Goal: Complete application form

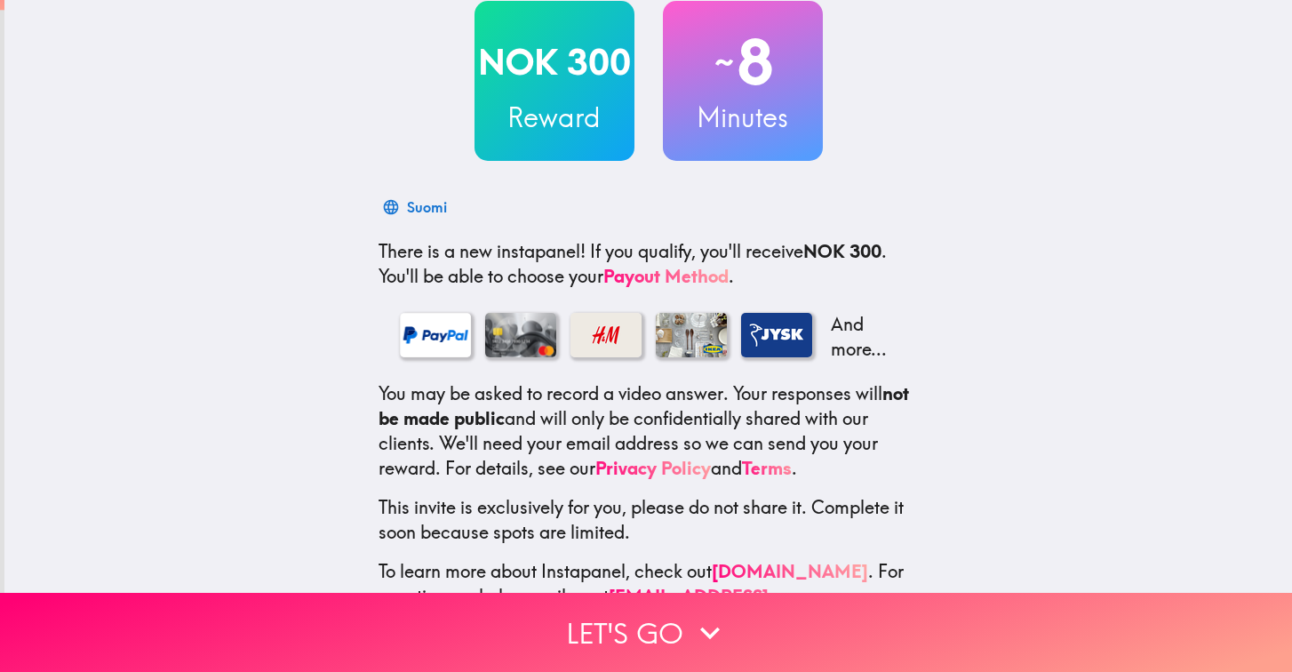
scroll to position [157, 0]
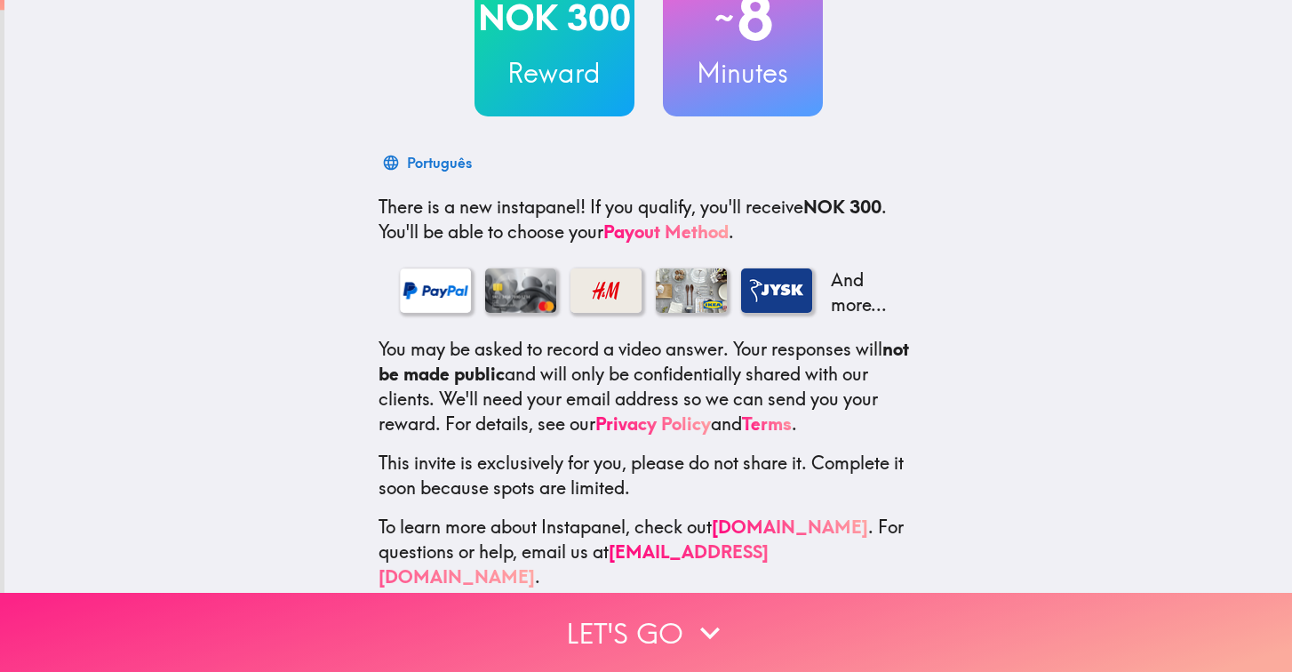
click at [685, 619] on button "Let's go" at bounding box center [646, 632] width 1292 height 79
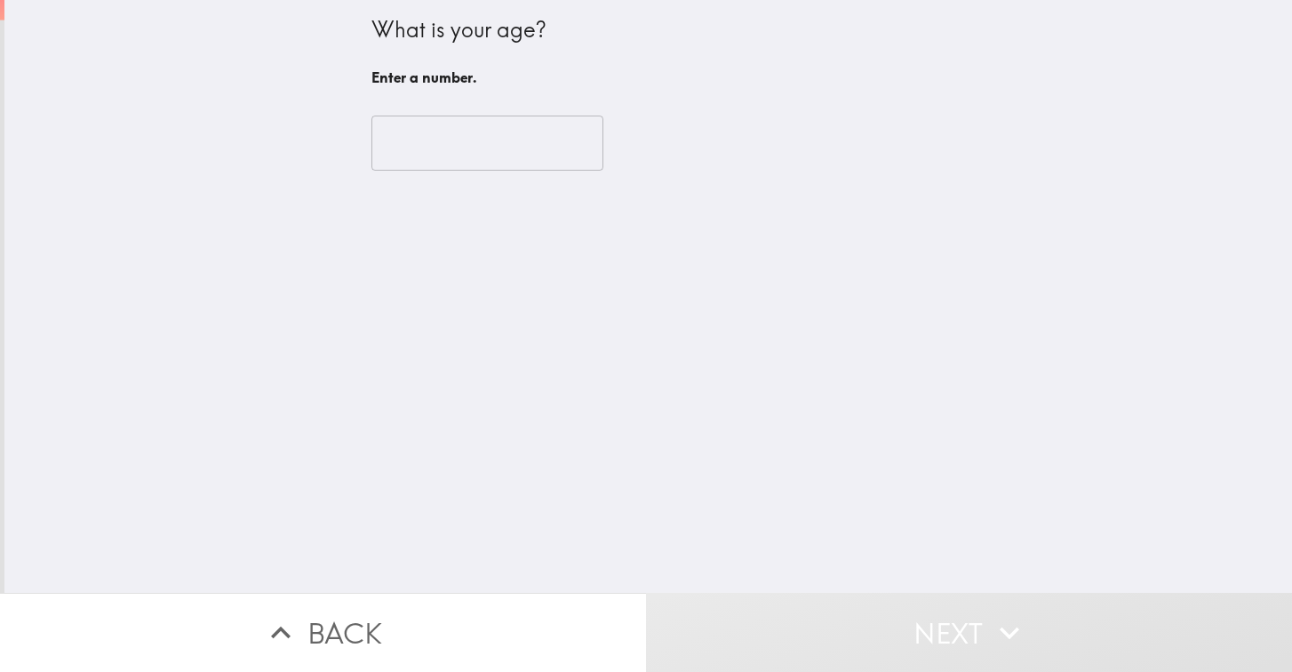
click at [481, 148] on input "number" at bounding box center [487, 142] width 232 height 55
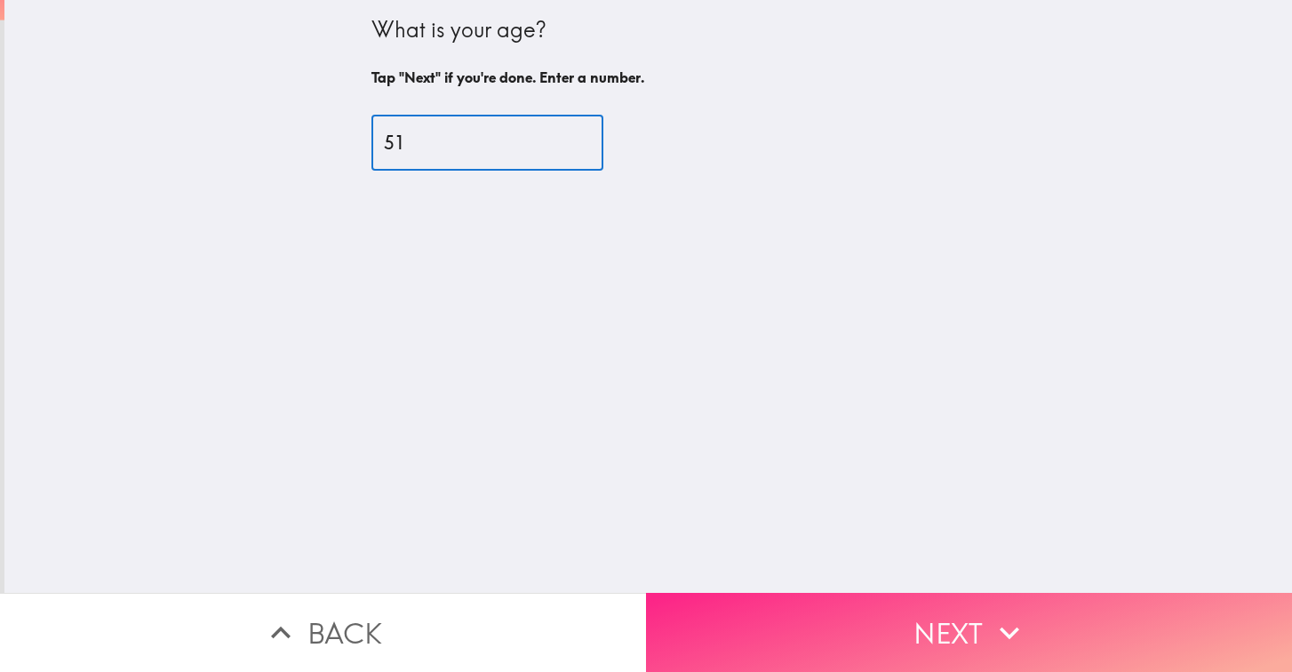
type input "51"
click at [987, 618] on button "Next" at bounding box center [969, 632] width 646 height 79
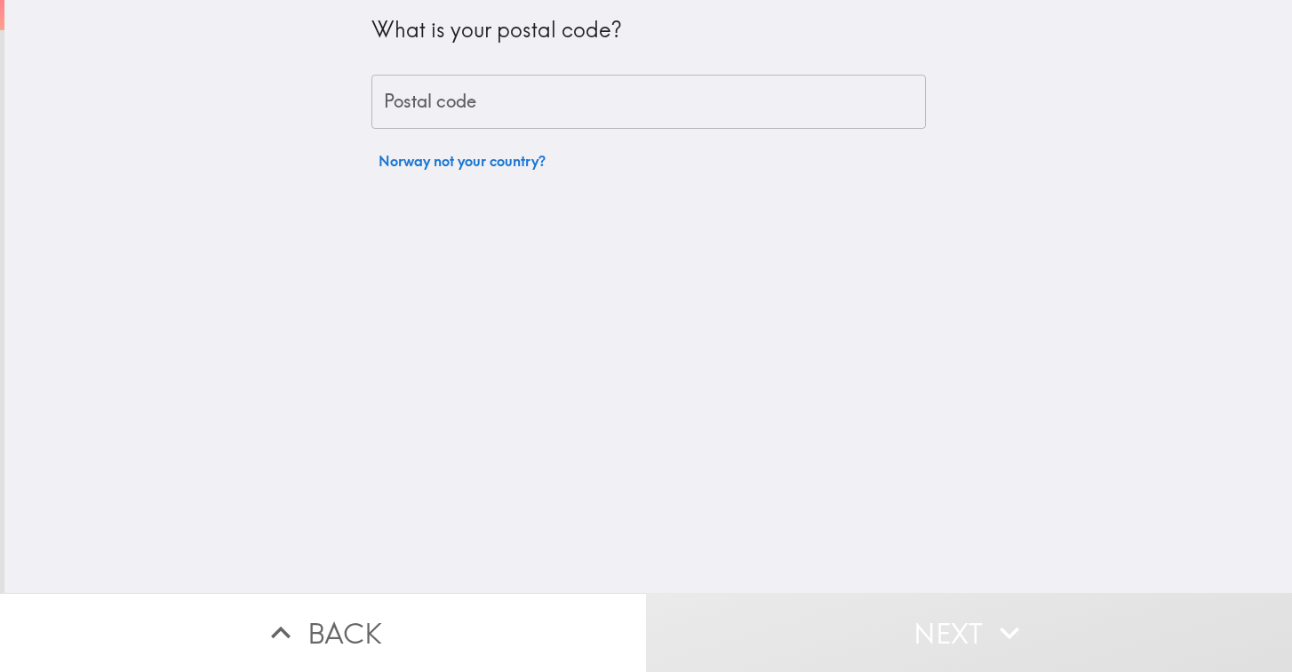
click at [555, 107] on input "Postal code" at bounding box center [648, 102] width 554 height 55
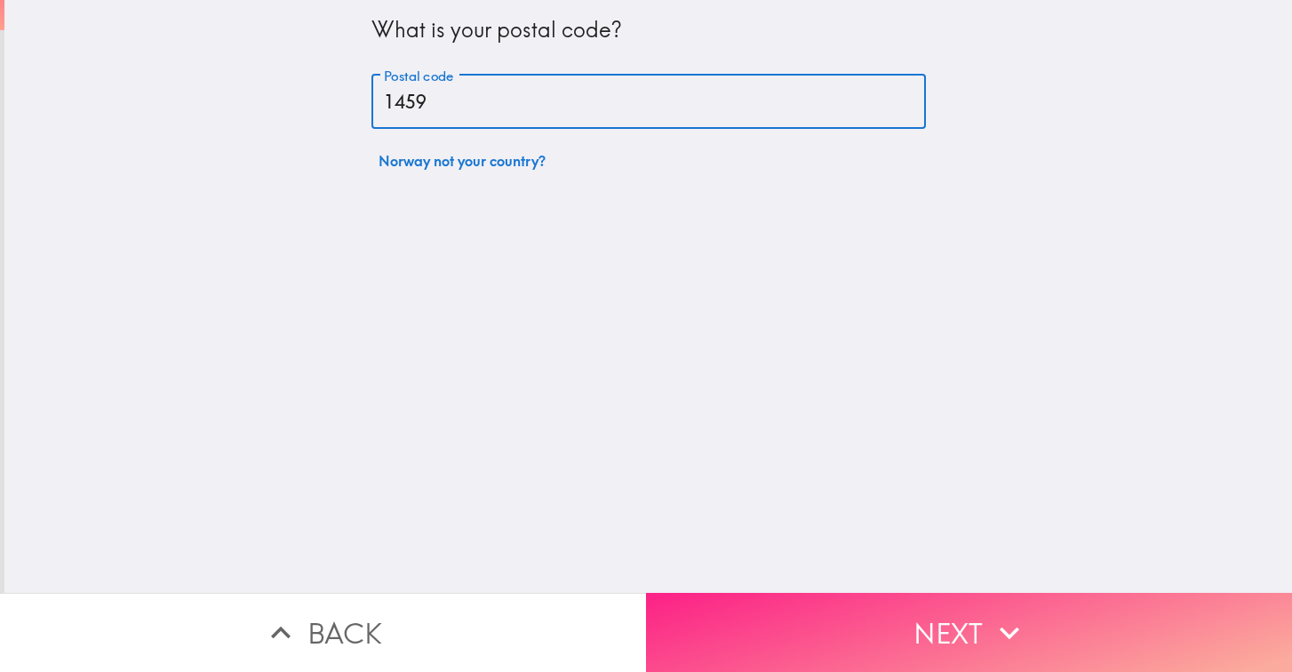
type input "1459"
click at [788, 606] on button "Next" at bounding box center [969, 632] width 646 height 79
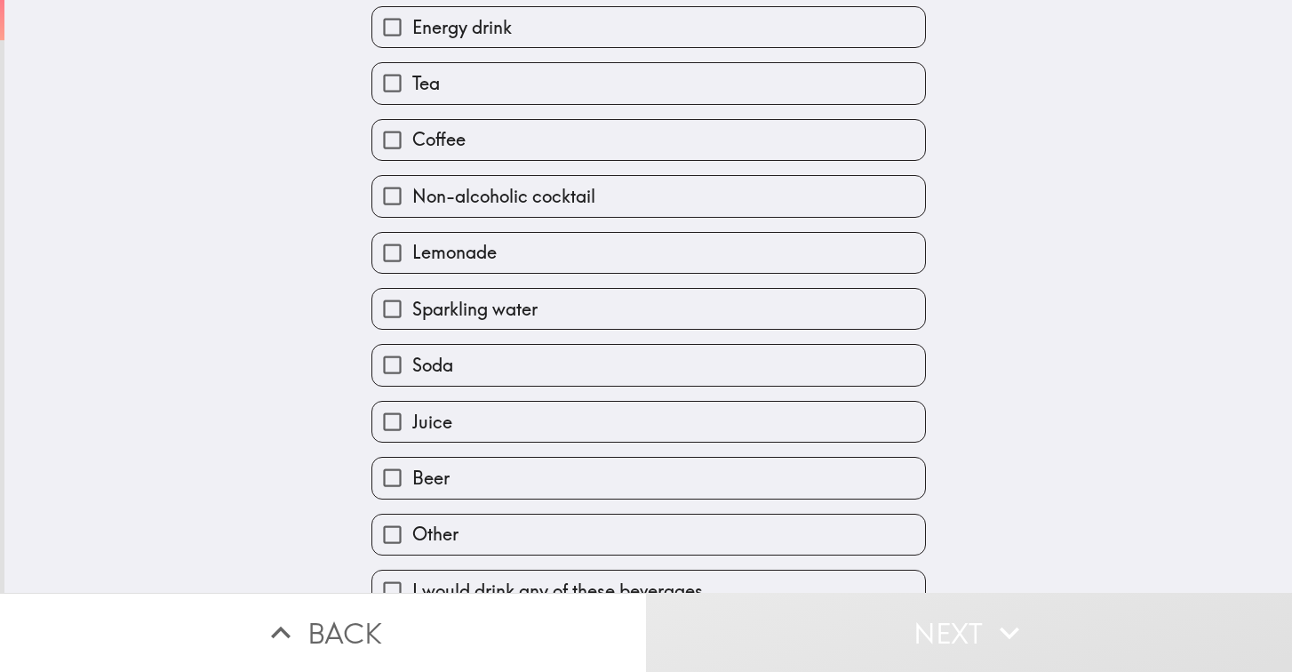
scroll to position [318, 0]
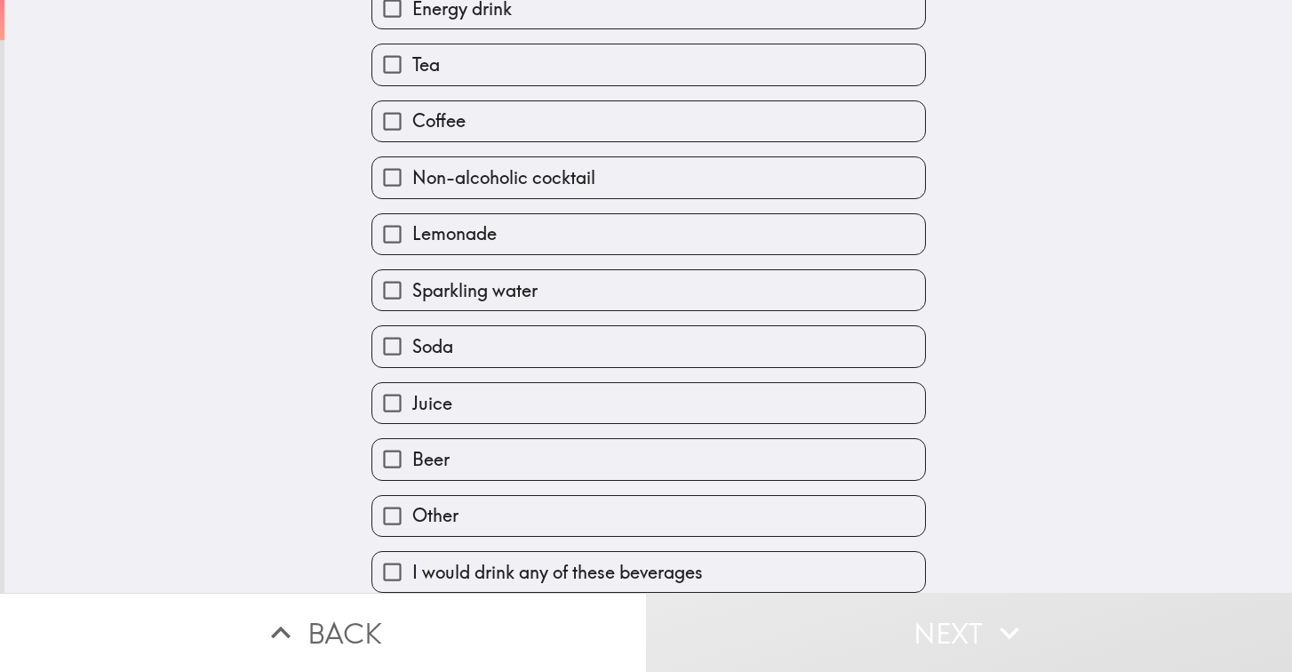
click at [473, 571] on span "I would drink any of these beverages" at bounding box center [557, 572] width 290 height 25
click at [412, 571] on input "I would drink any of these beverages" at bounding box center [392, 572] width 40 height 40
checkbox input "true"
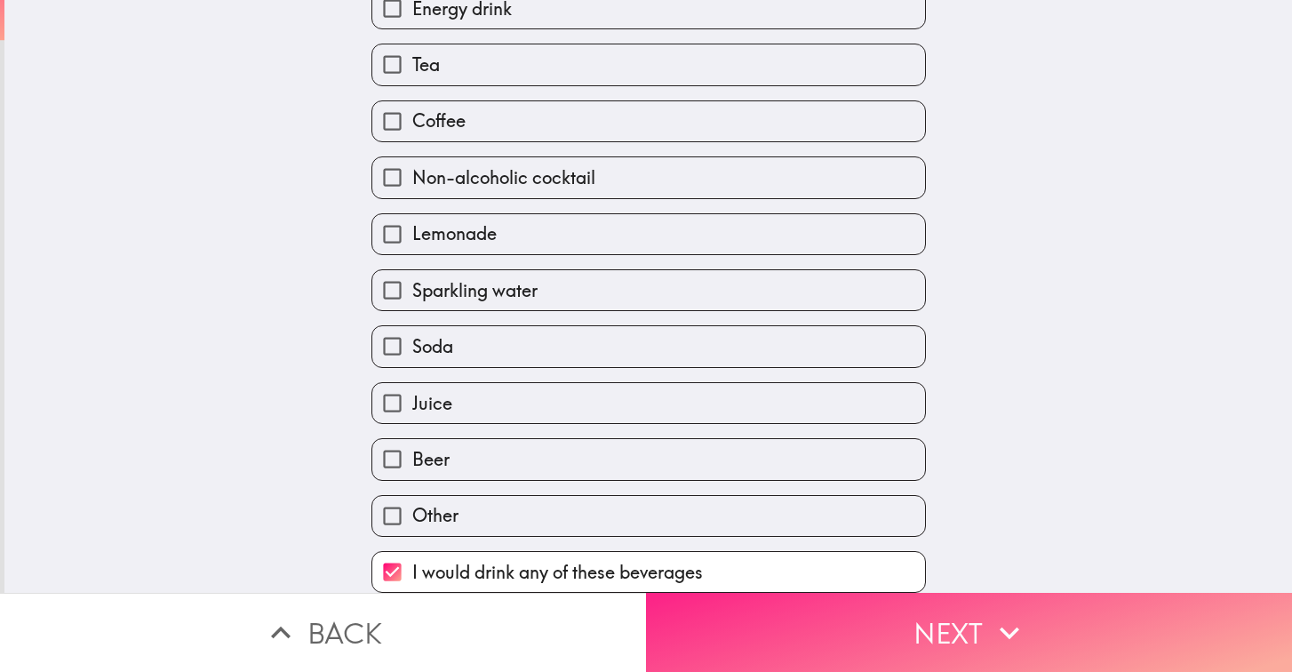
click at [843, 628] on button "Next" at bounding box center [969, 632] width 646 height 79
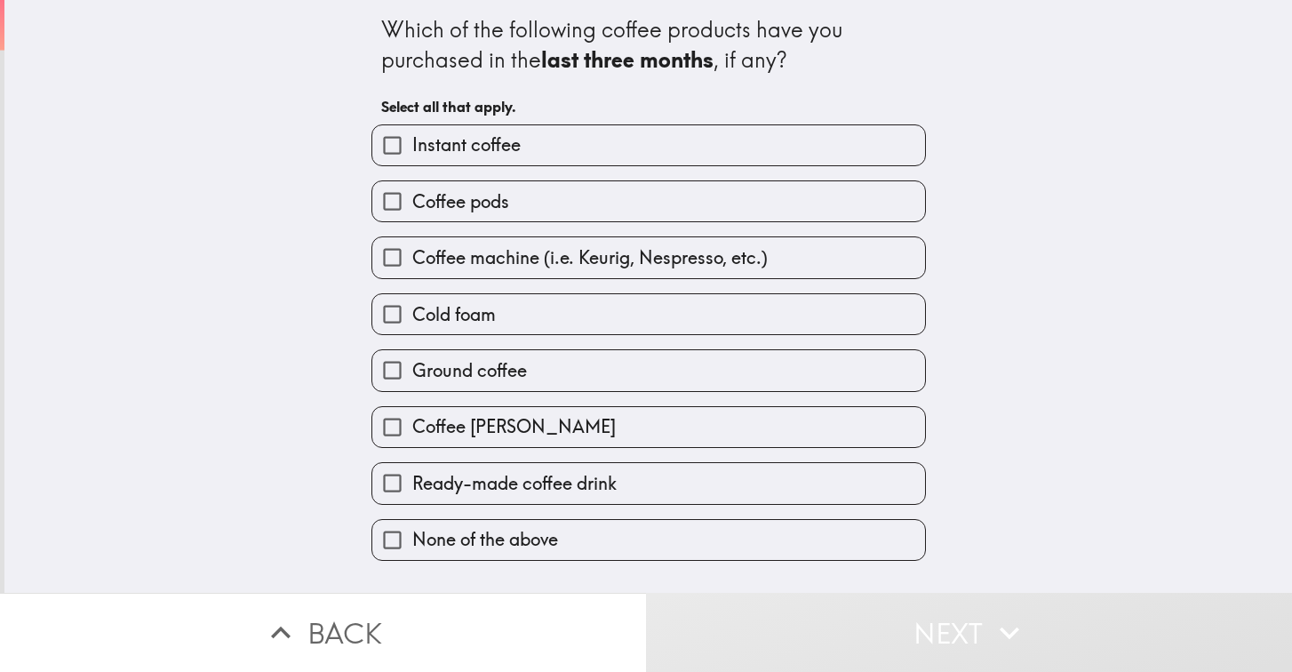
click at [391, 145] on input "Instant coffee" at bounding box center [392, 145] width 40 height 40
checkbox input "true"
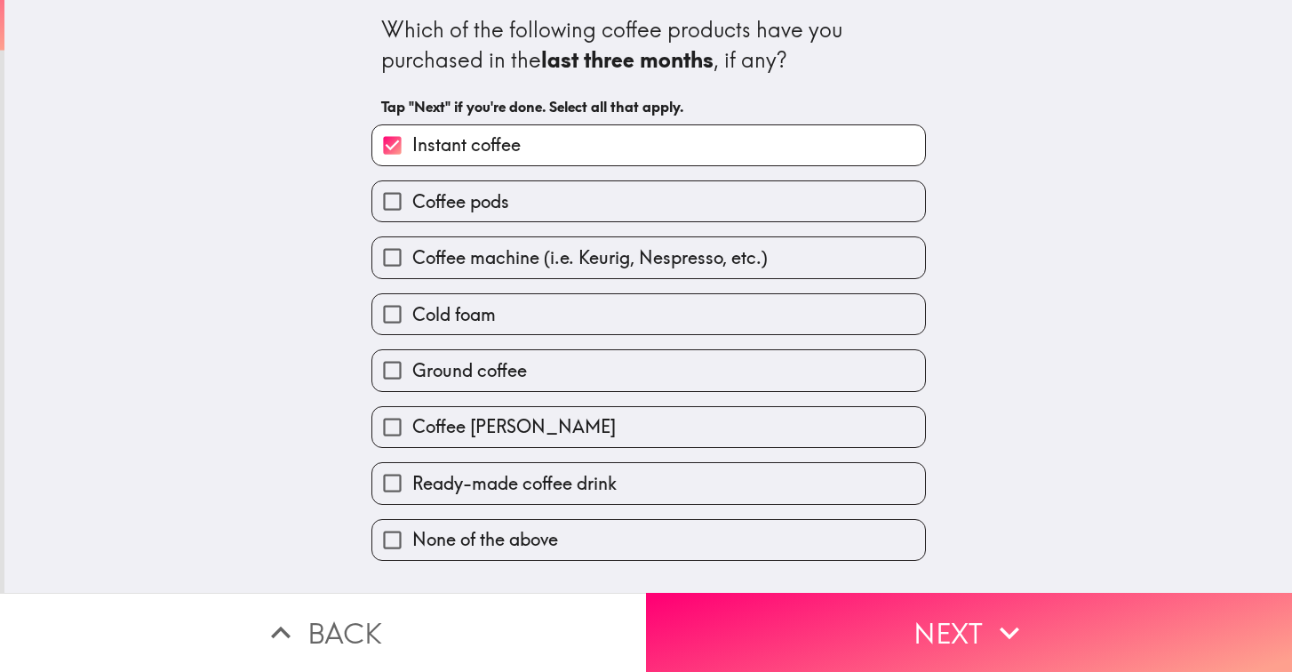
click at [389, 204] on input "Coffee pods" at bounding box center [392, 201] width 40 height 40
checkbox input "true"
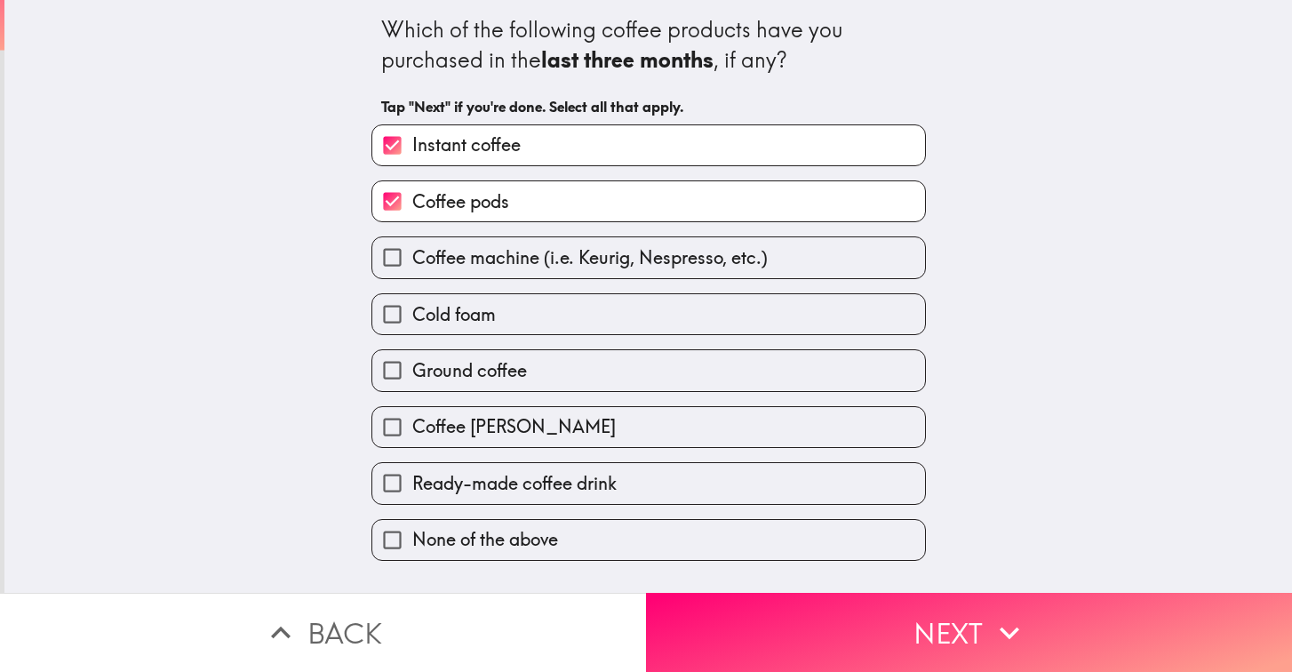
click at [391, 317] on input "Cold foam" at bounding box center [392, 314] width 40 height 40
checkbox input "true"
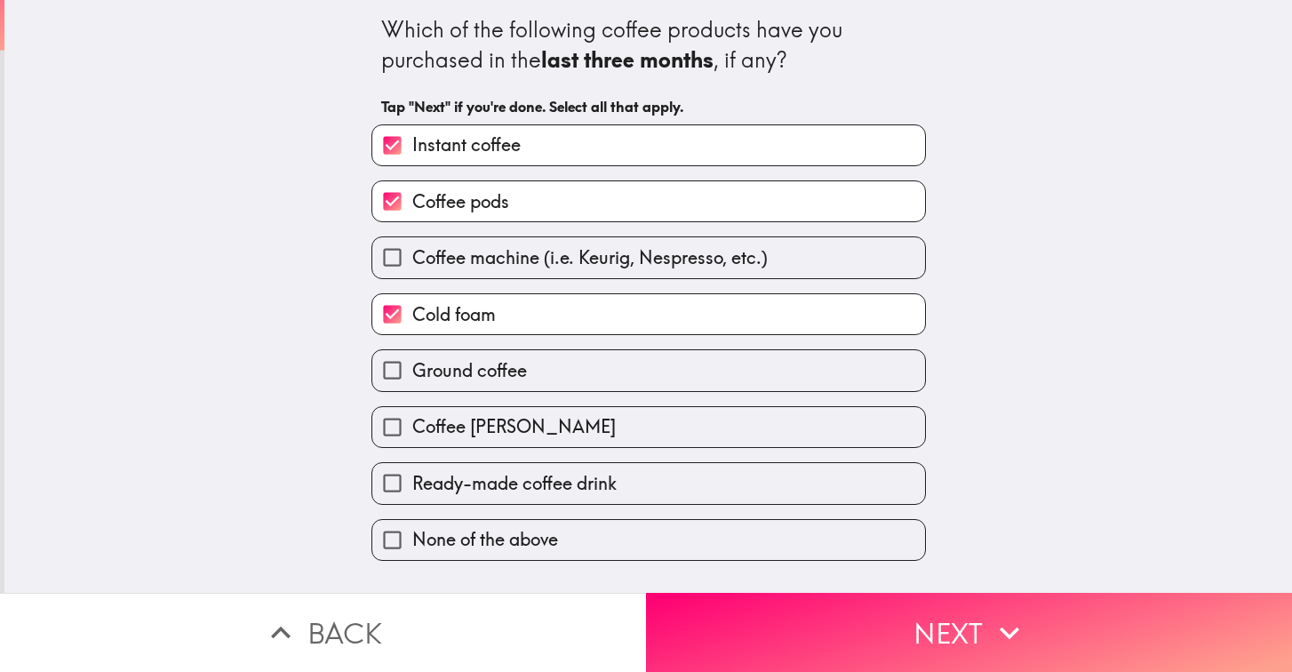
click at [393, 374] on input "Ground coffee" at bounding box center [392, 370] width 40 height 40
checkbox input "true"
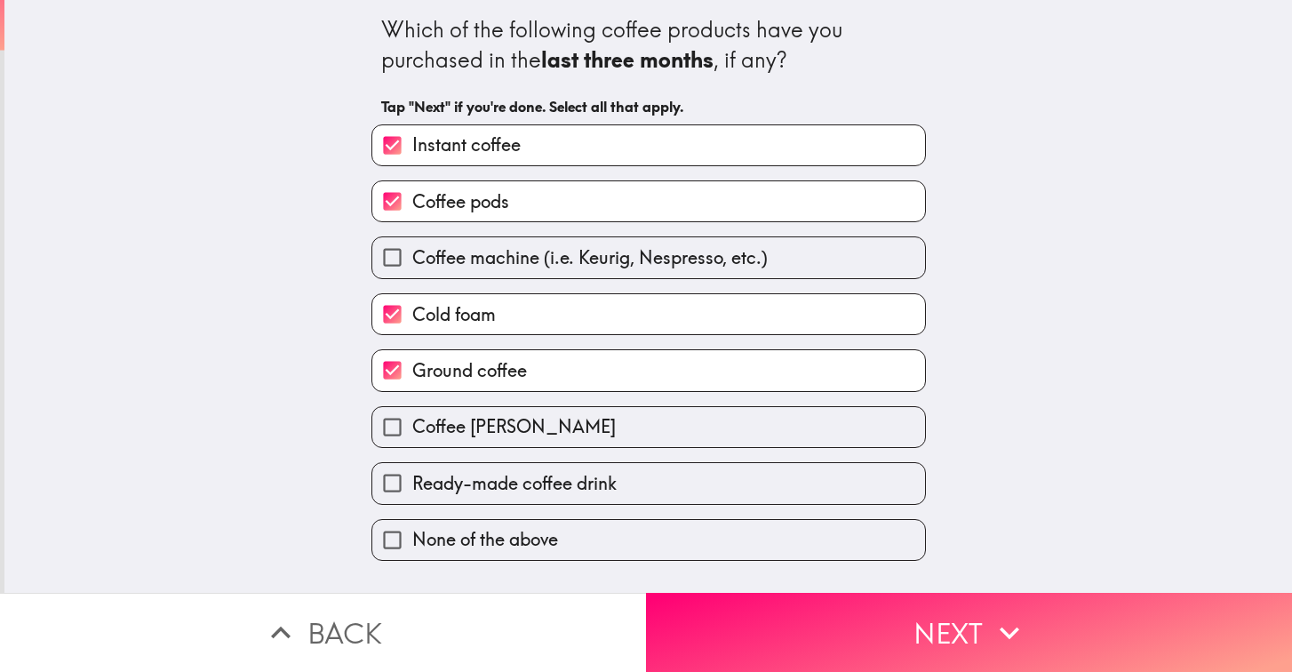
click at [392, 489] on input "Ready-made coffee drink" at bounding box center [392, 483] width 40 height 40
checkbox input "true"
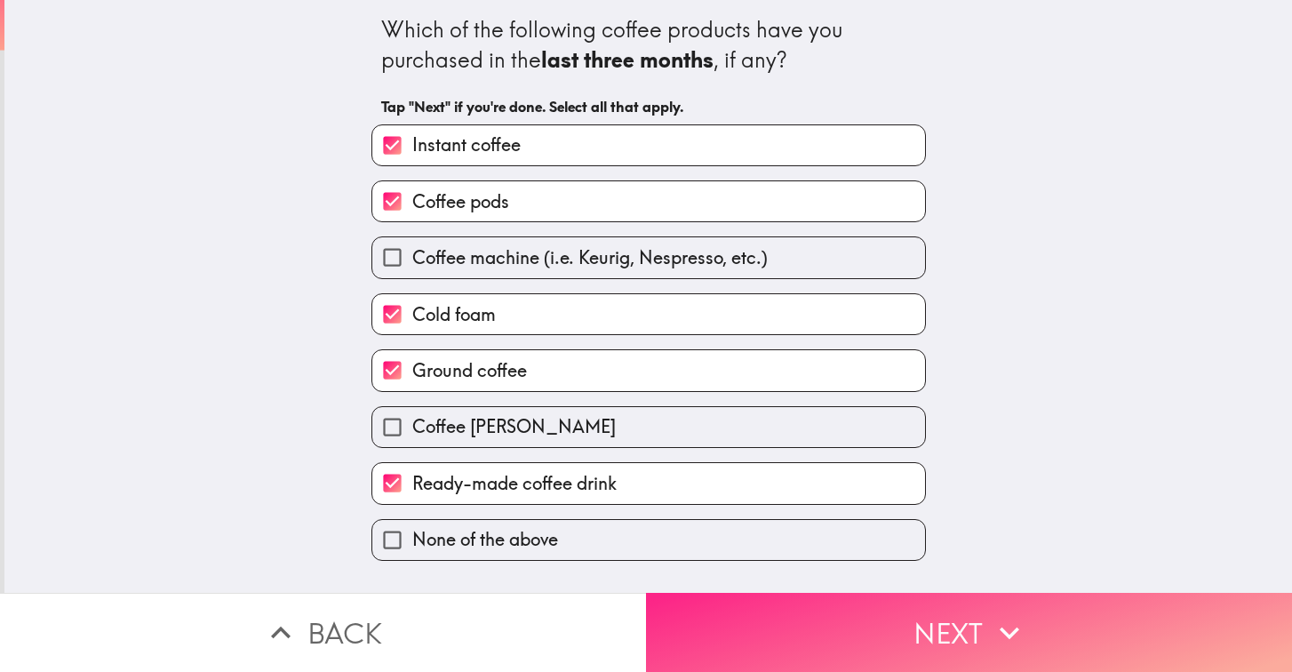
click at [855, 639] on button "Next" at bounding box center [969, 632] width 646 height 79
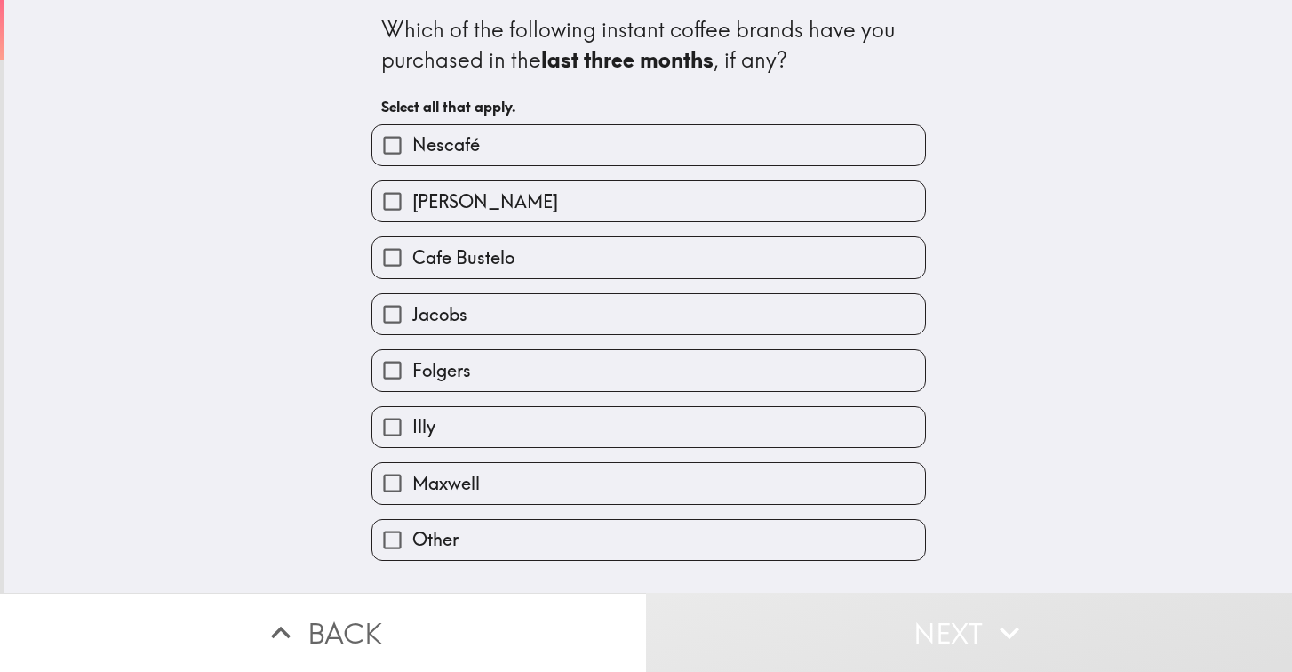
click at [394, 145] on input "Nescafé" at bounding box center [392, 145] width 40 height 40
checkbox input "true"
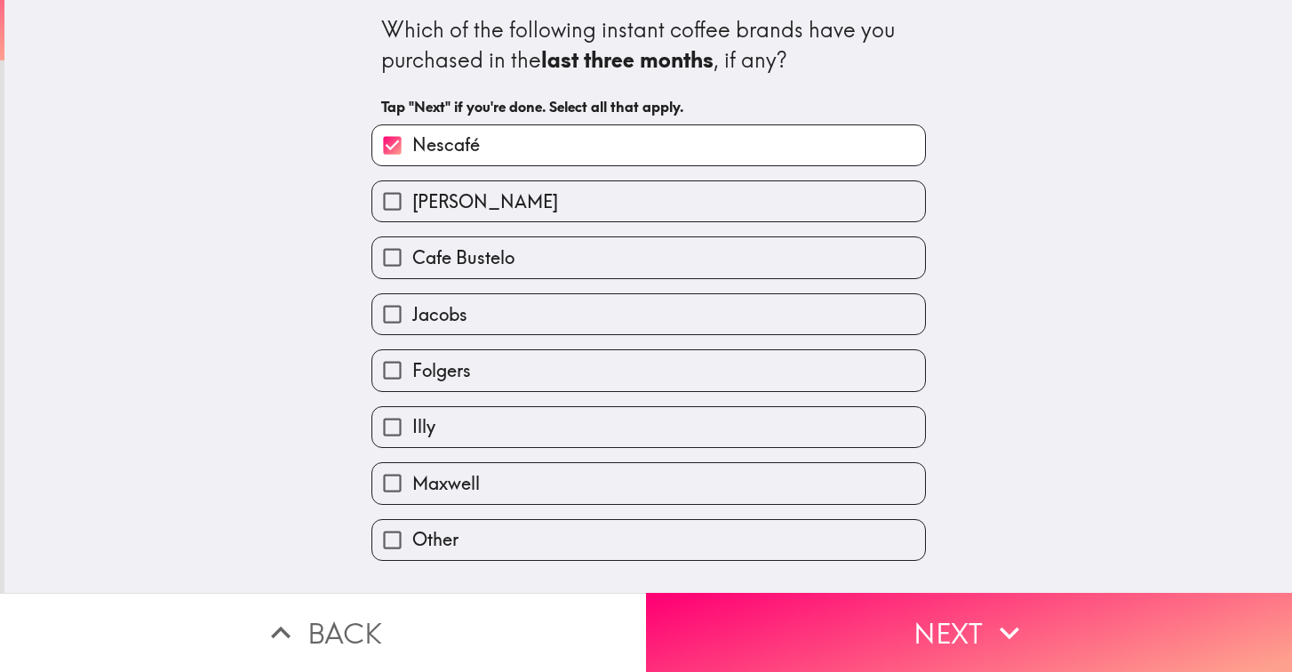
click at [395, 433] on input "Illy" at bounding box center [392, 427] width 40 height 40
checkbox input "true"
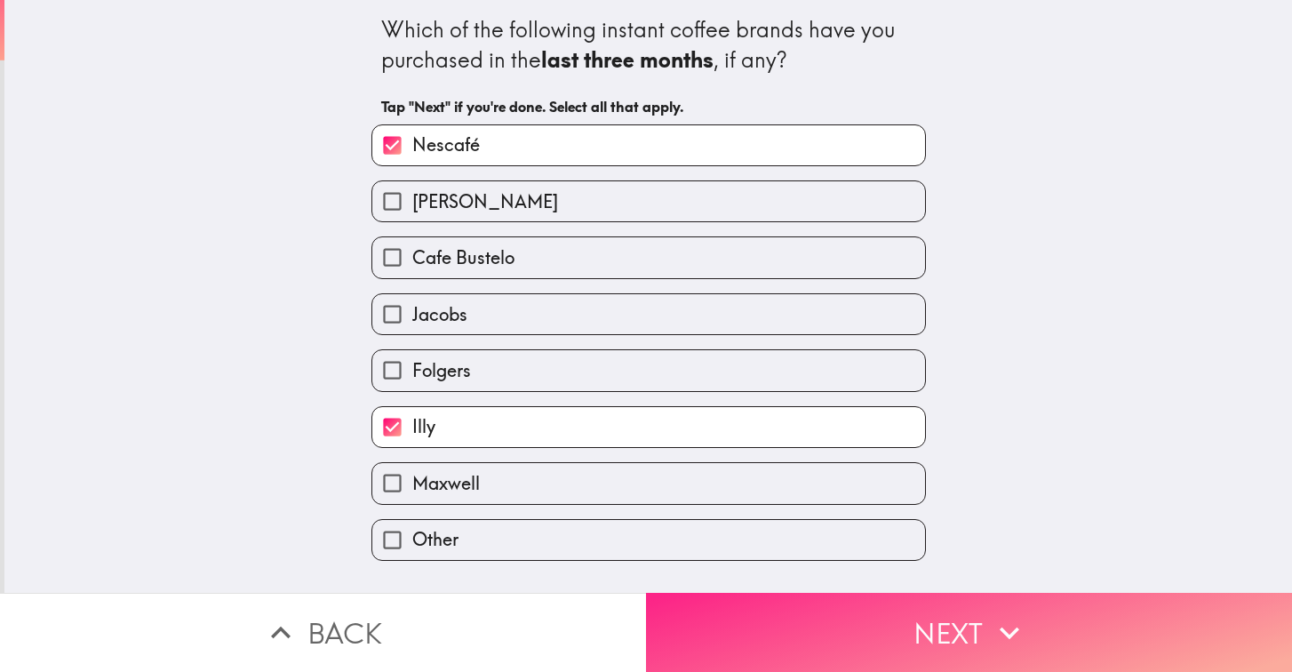
click at [860, 632] on button "Next" at bounding box center [969, 632] width 646 height 79
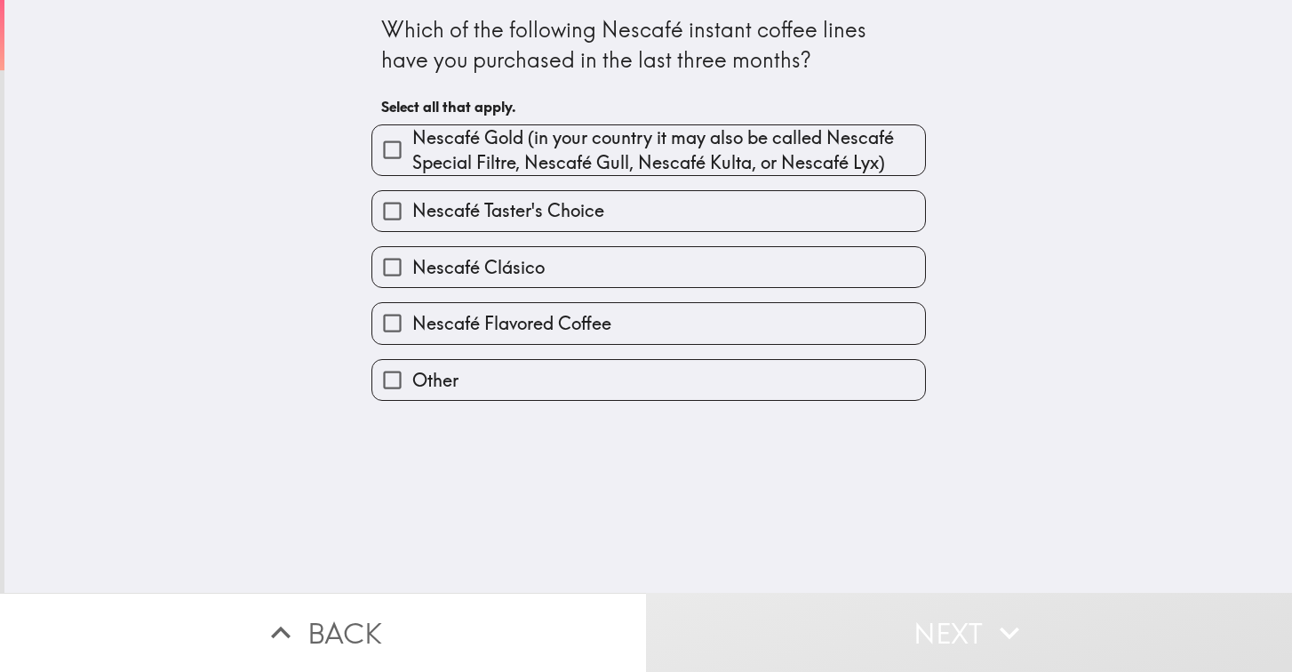
click at [394, 152] on input "Nescafé Gold (in your country it may also be called Nescafé Special Filtre, Nes…" at bounding box center [392, 150] width 40 height 40
checkbox input "true"
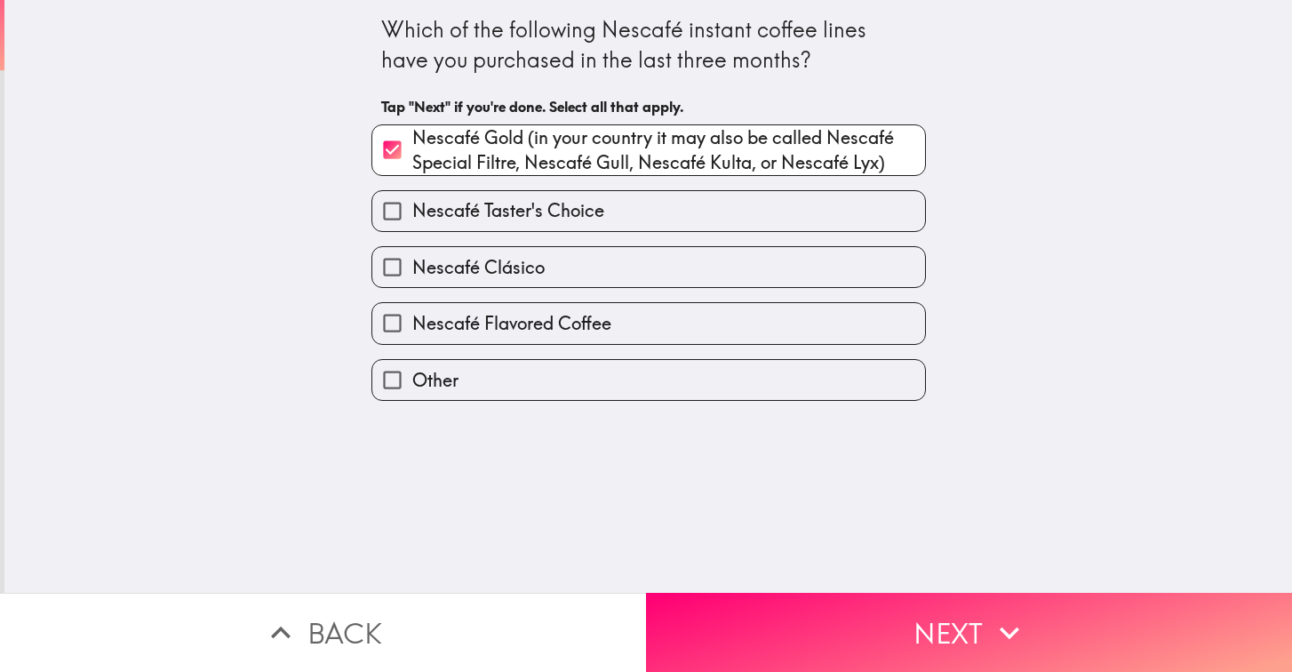
click at [391, 272] on input "Nescafé Clásico" at bounding box center [392, 267] width 40 height 40
checkbox input "true"
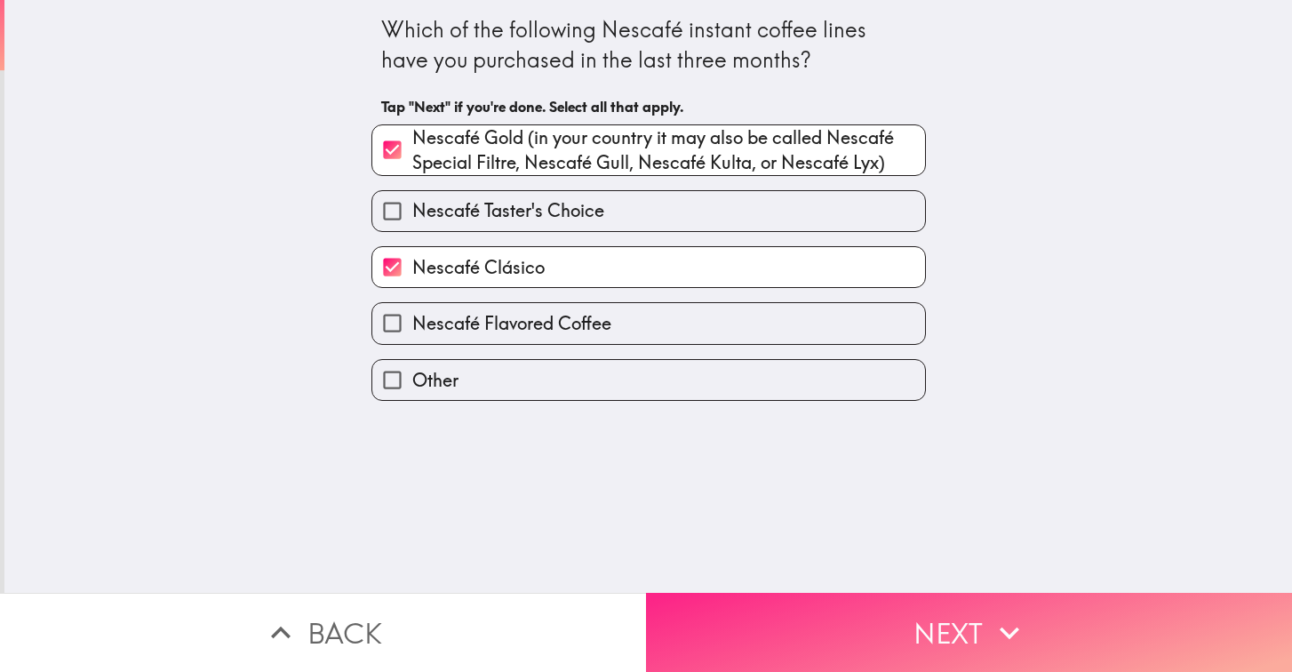
click at [975, 618] on button "Next" at bounding box center [969, 632] width 646 height 79
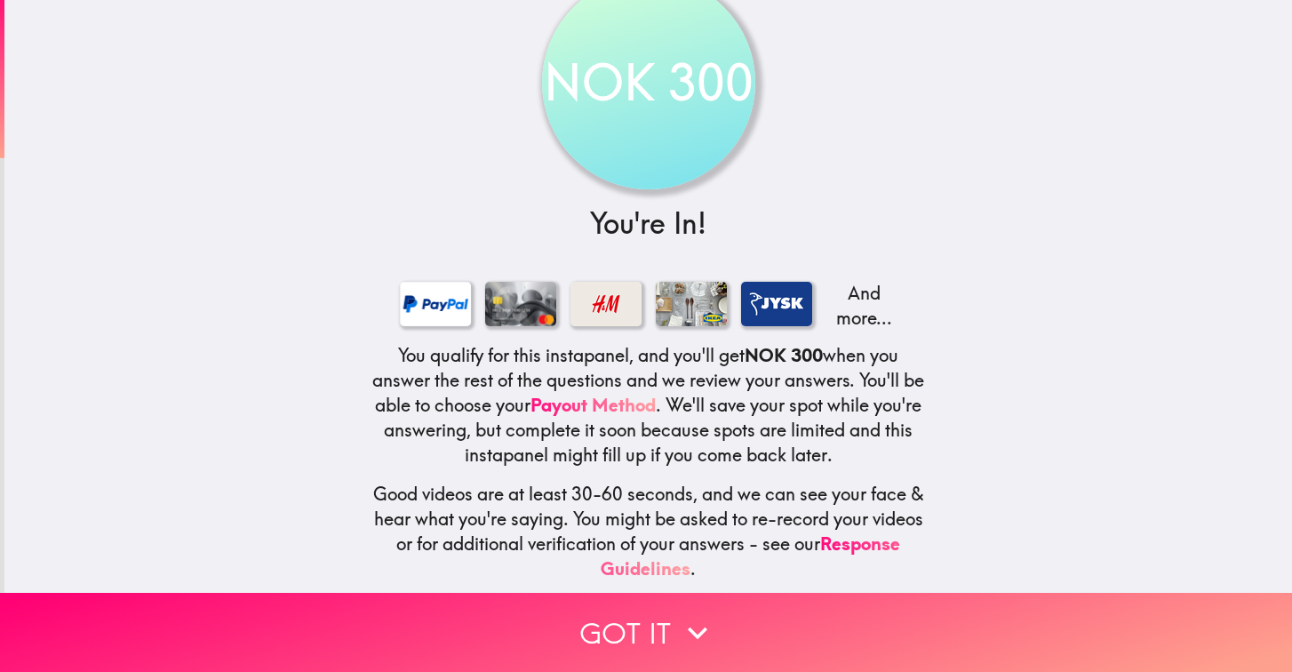
scroll to position [119, 0]
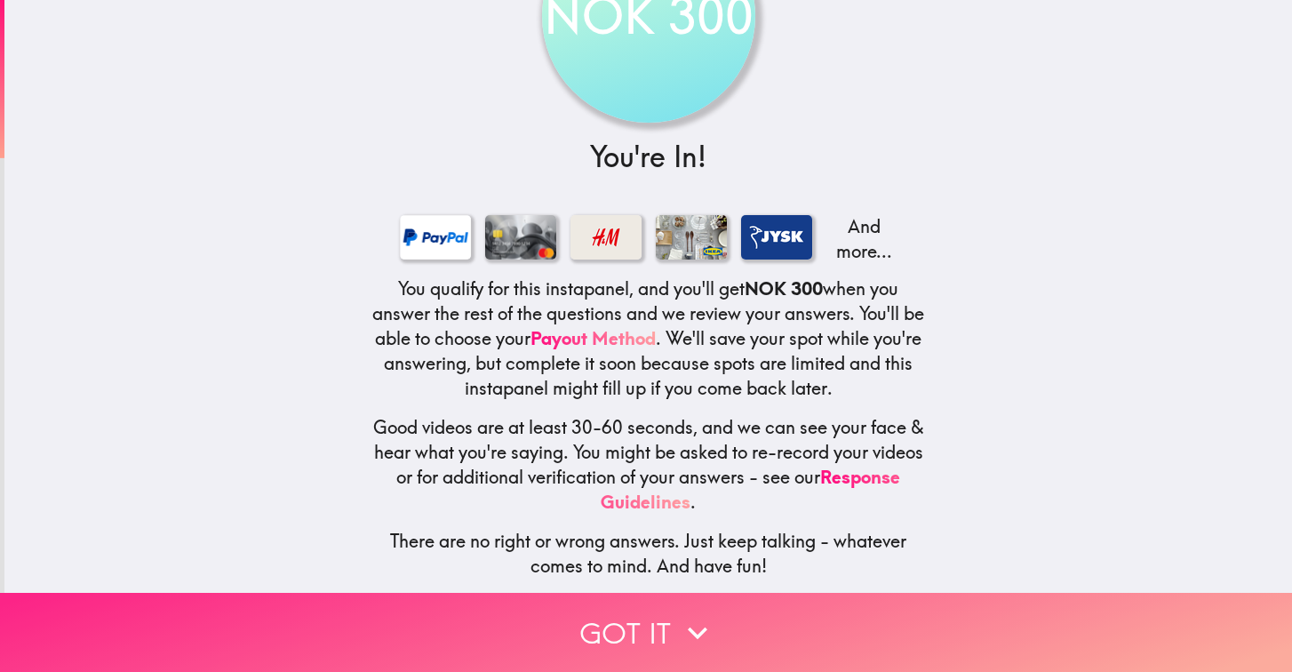
click at [656, 625] on button "Got it" at bounding box center [646, 632] width 1292 height 79
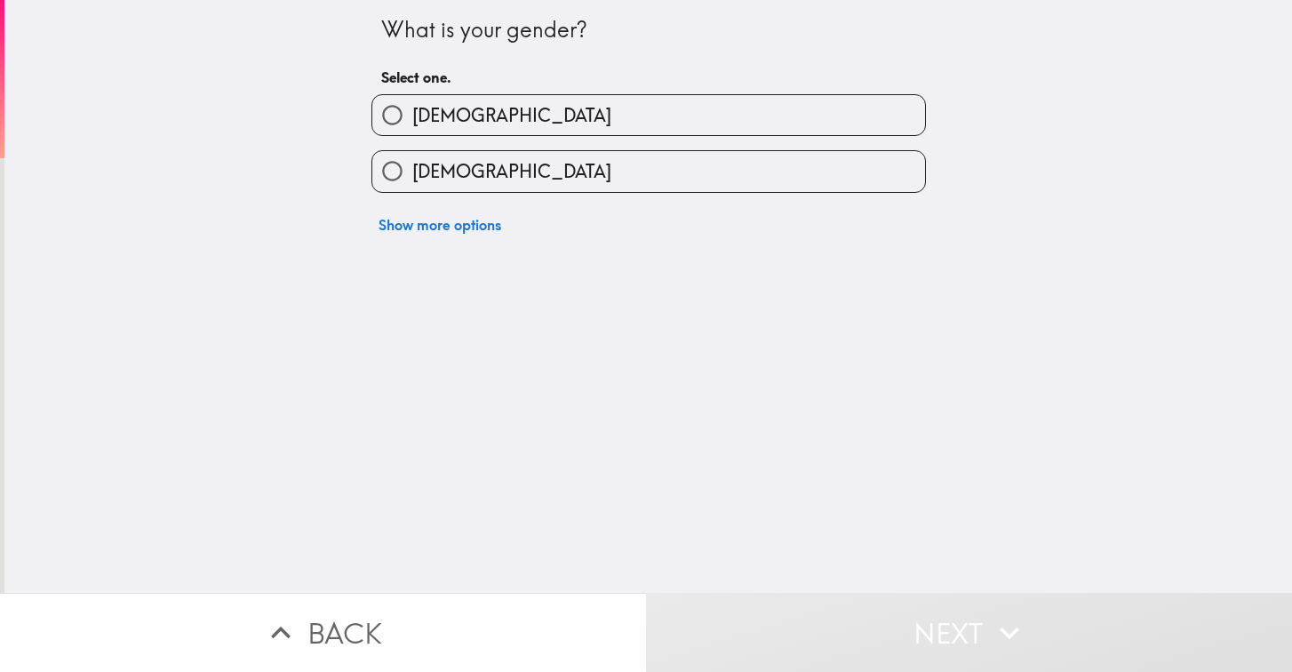
click at [426, 110] on span "Male" at bounding box center [511, 115] width 199 height 25
click at [412, 110] on input "Male" at bounding box center [392, 115] width 40 height 40
radio input "true"
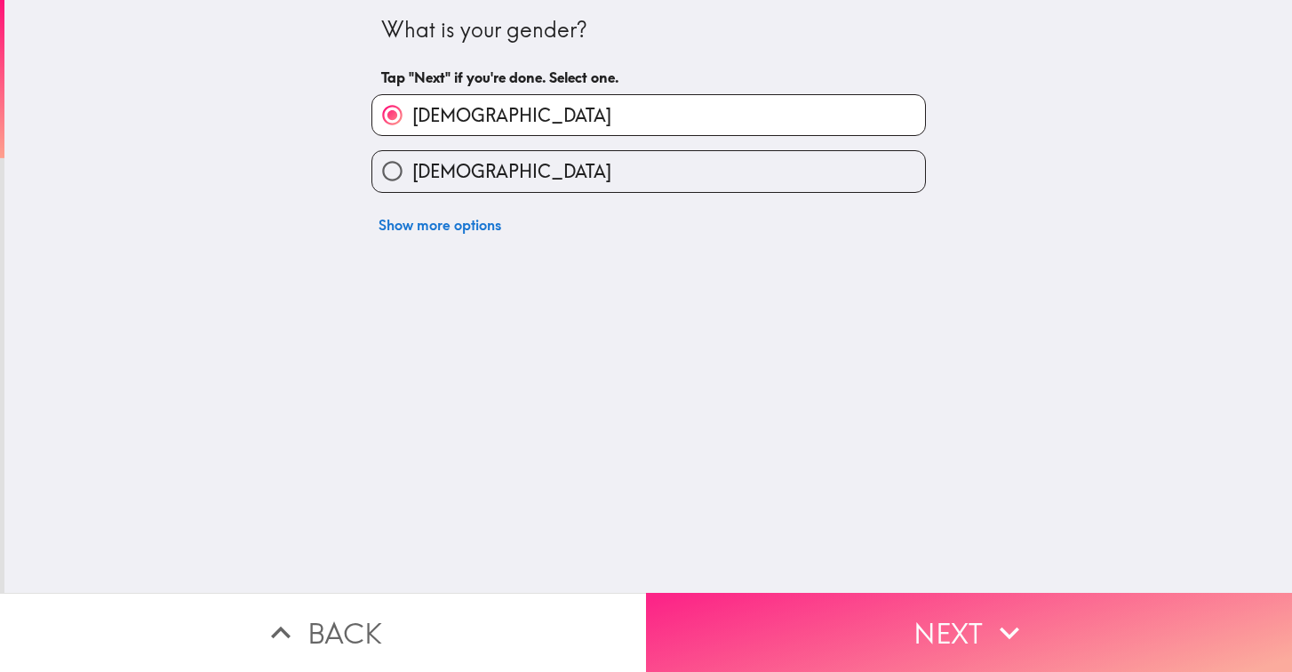
click at [811, 614] on button "Next" at bounding box center [969, 632] width 646 height 79
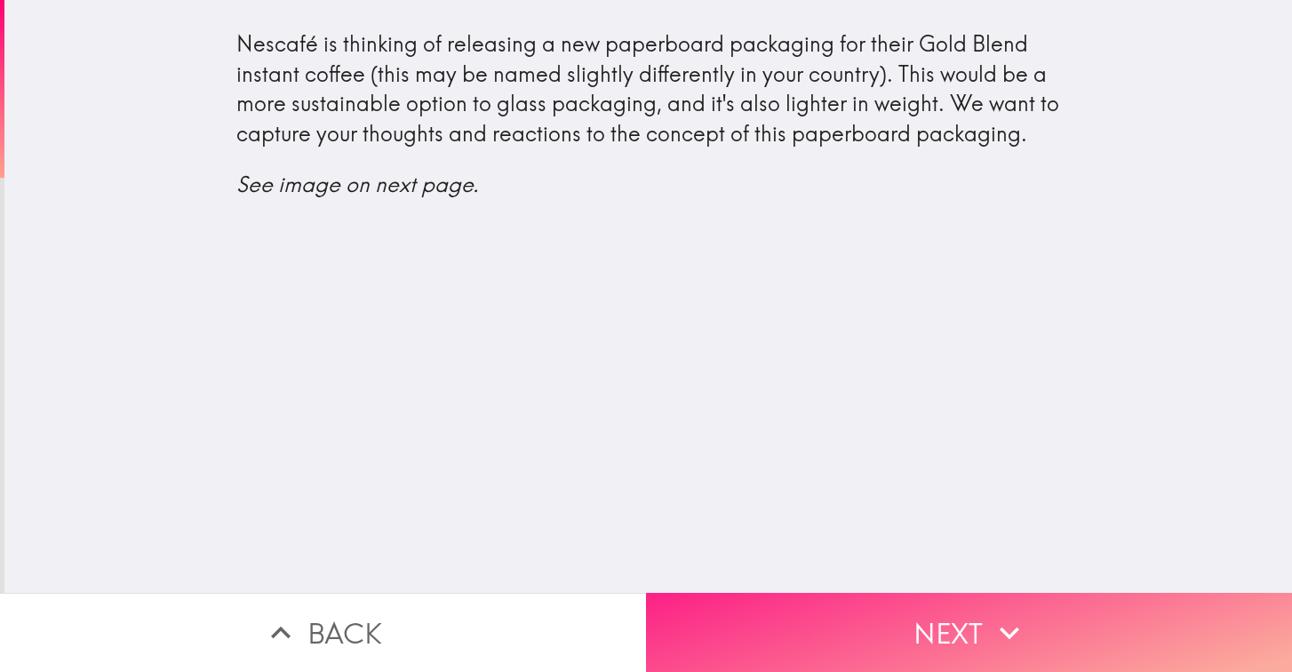
click at [880, 631] on button "Next" at bounding box center [969, 632] width 646 height 79
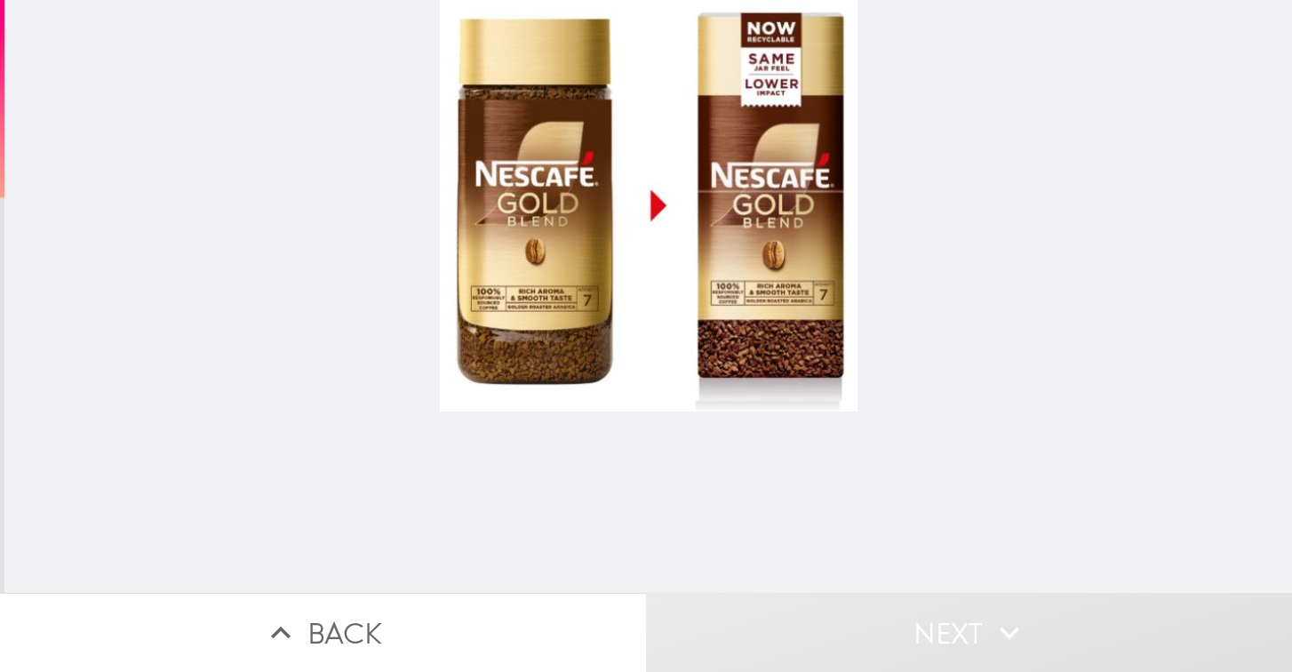
click at [751, 221] on div at bounding box center [649, 205] width 418 height 411
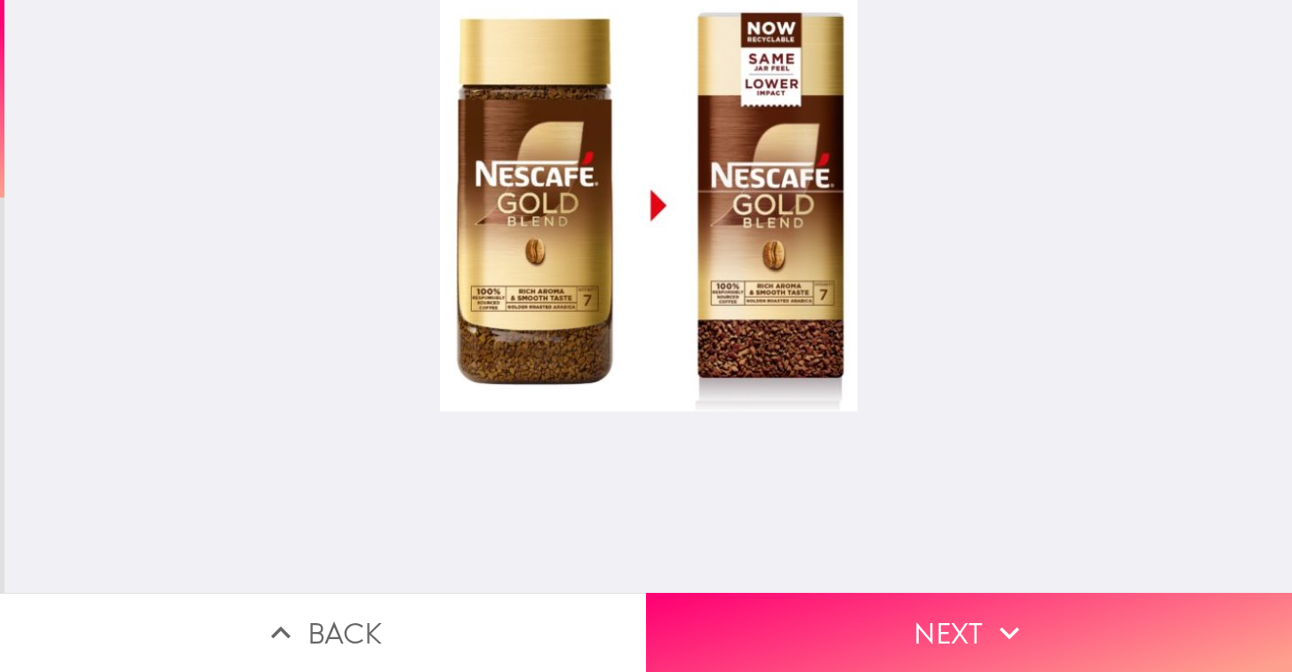
click at [374, 624] on button "Back" at bounding box center [323, 632] width 646 height 79
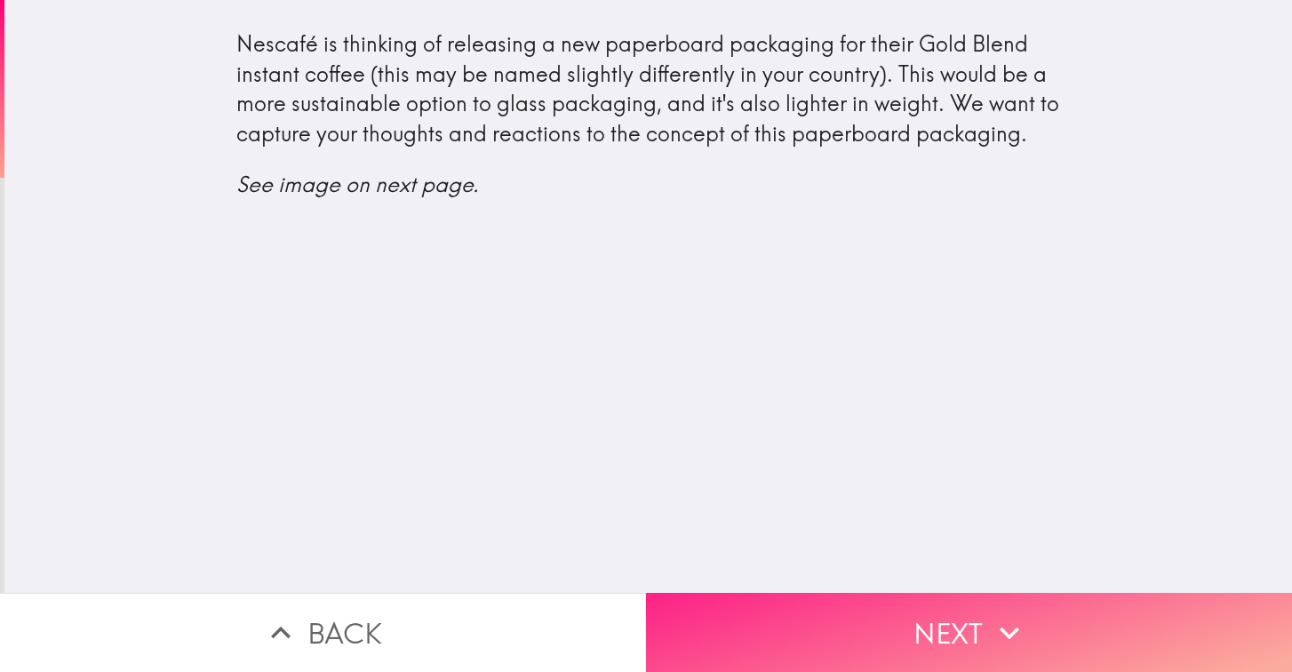
click at [841, 621] on button "Next" at bounding box center [969, 632] width 646 height 79
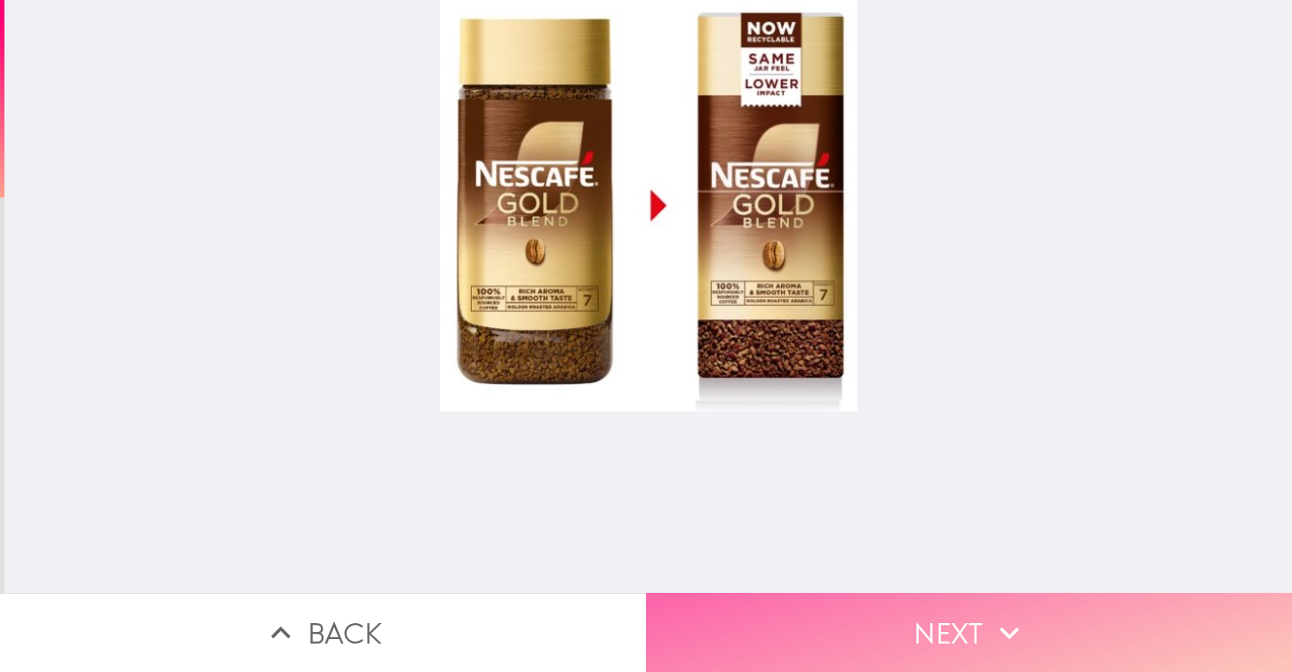
click at [993, 617] on icon "button" at bounding box center [1009, 632] width 39 height 39
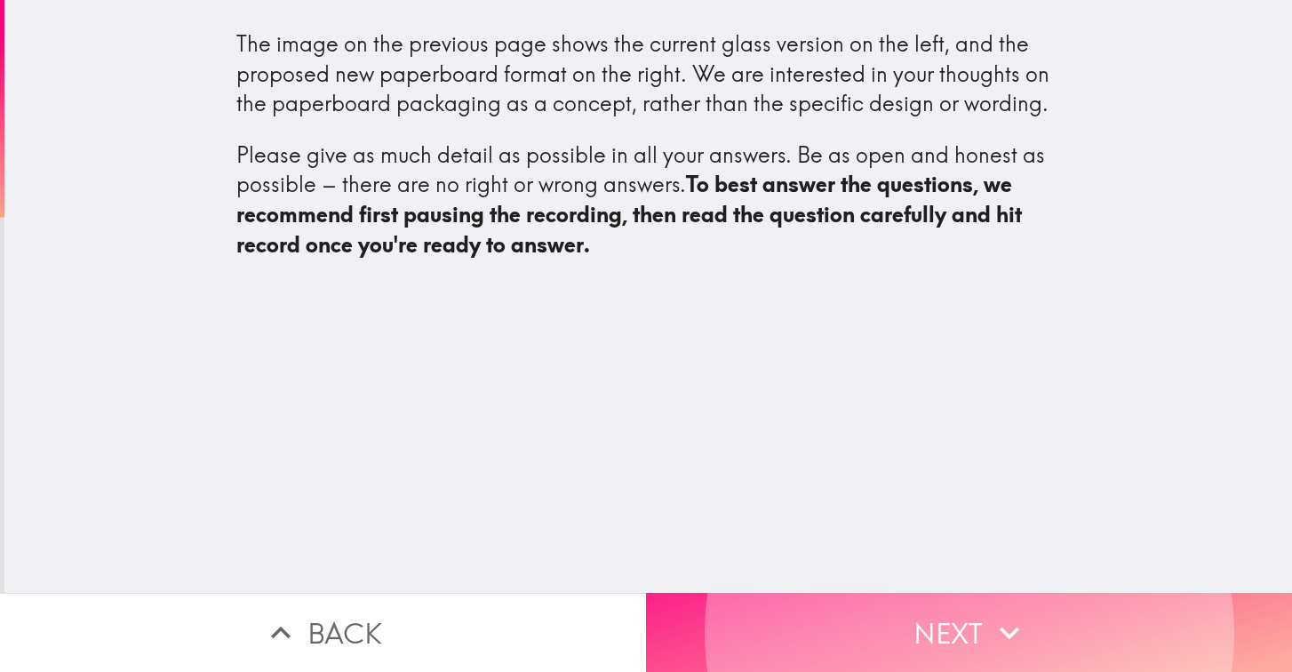
click at [1078, 632] on button "Next" at bounding box center [969, 632] width 646 height 79
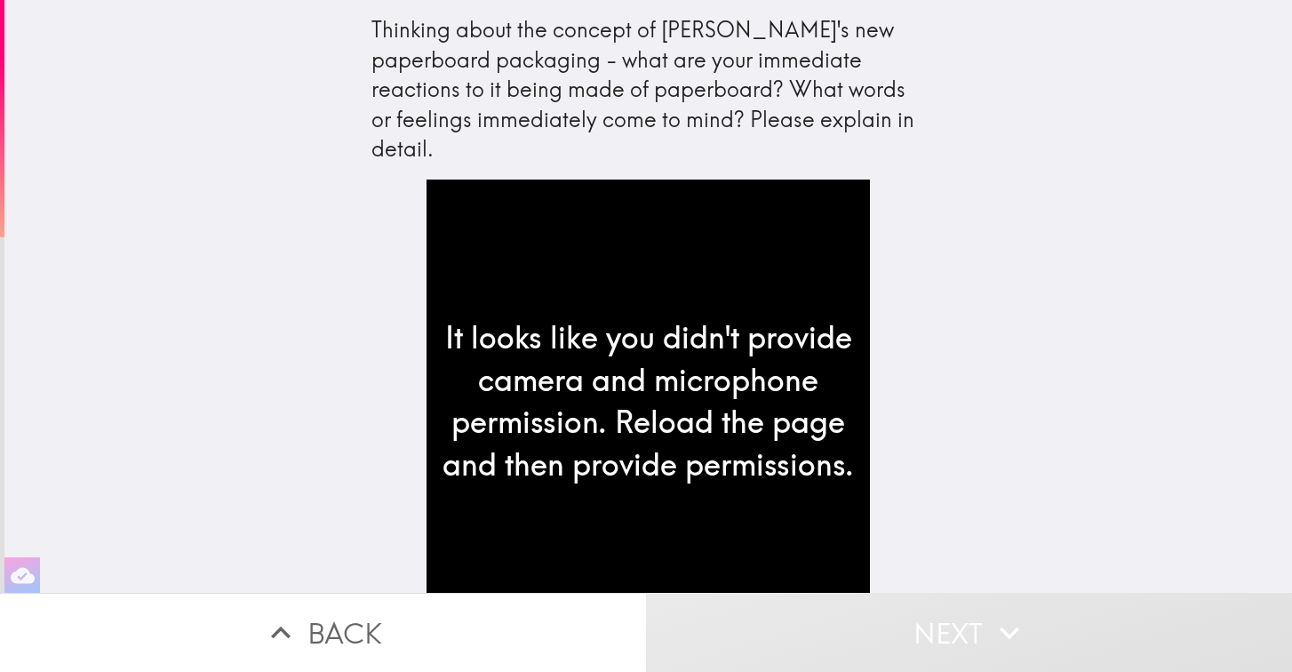
click at [422, 640] on button "Back" at bounding box center [323, 632] width 646 height 79
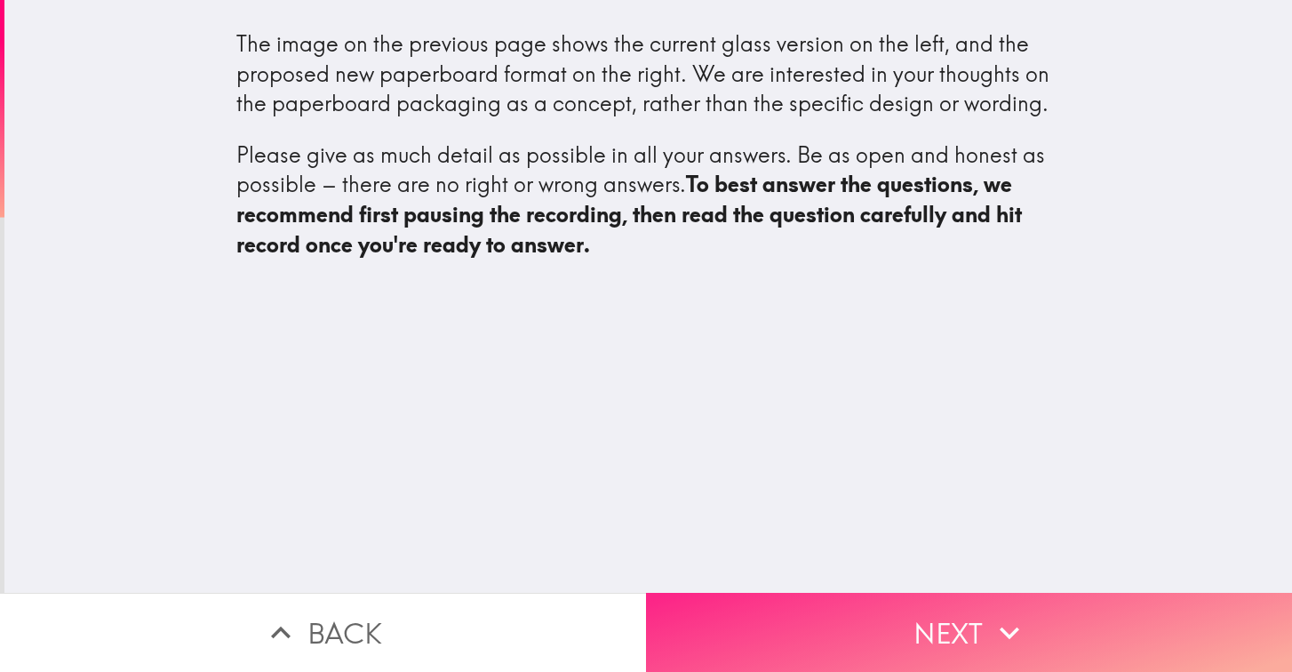
click at [982, 629] on button "Next" at bounding box center [969, 632] width 646 height 79
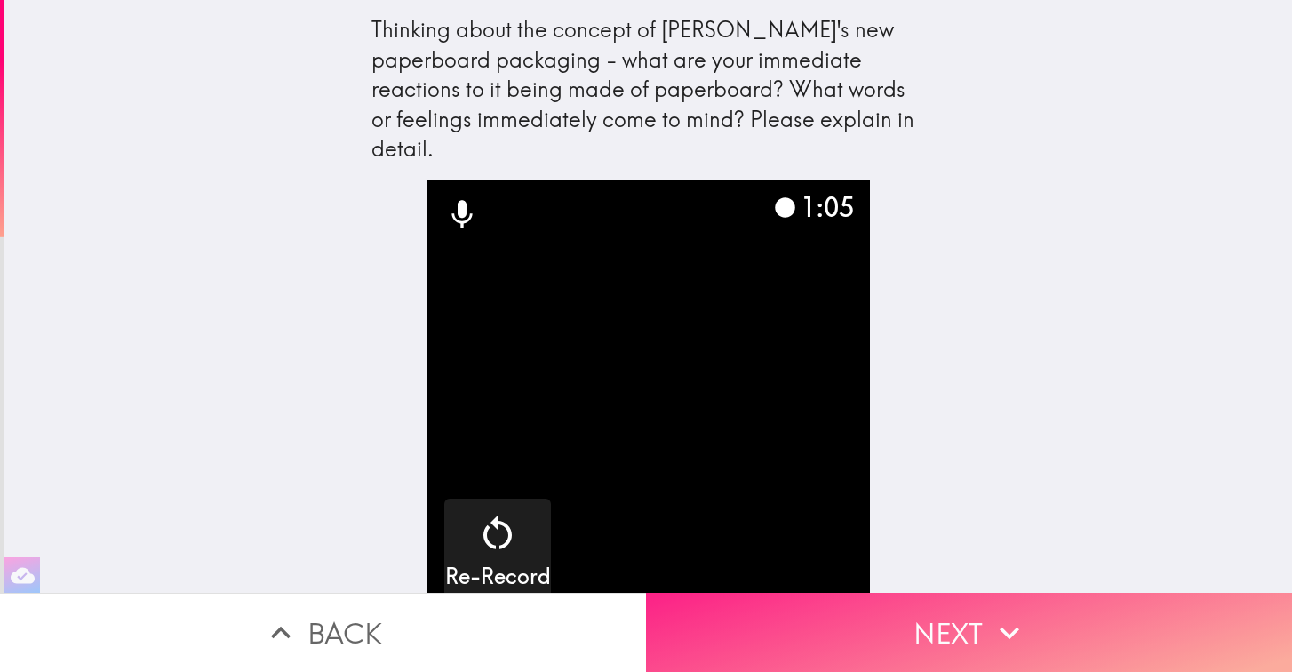
click at [1010, 636] on icon "button" at bounding box center [1009, 632] width 20 height 12
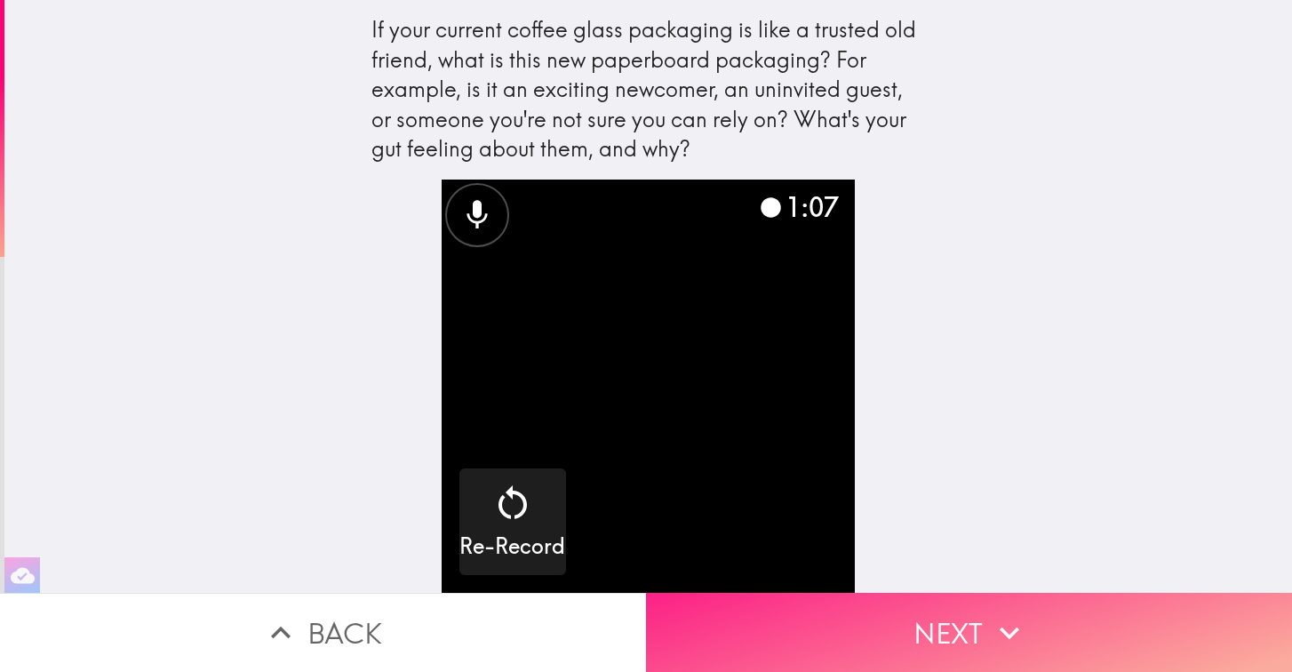
click at [985, 645] on button "Next" at bounding box center [969, 632] width 646 height 79
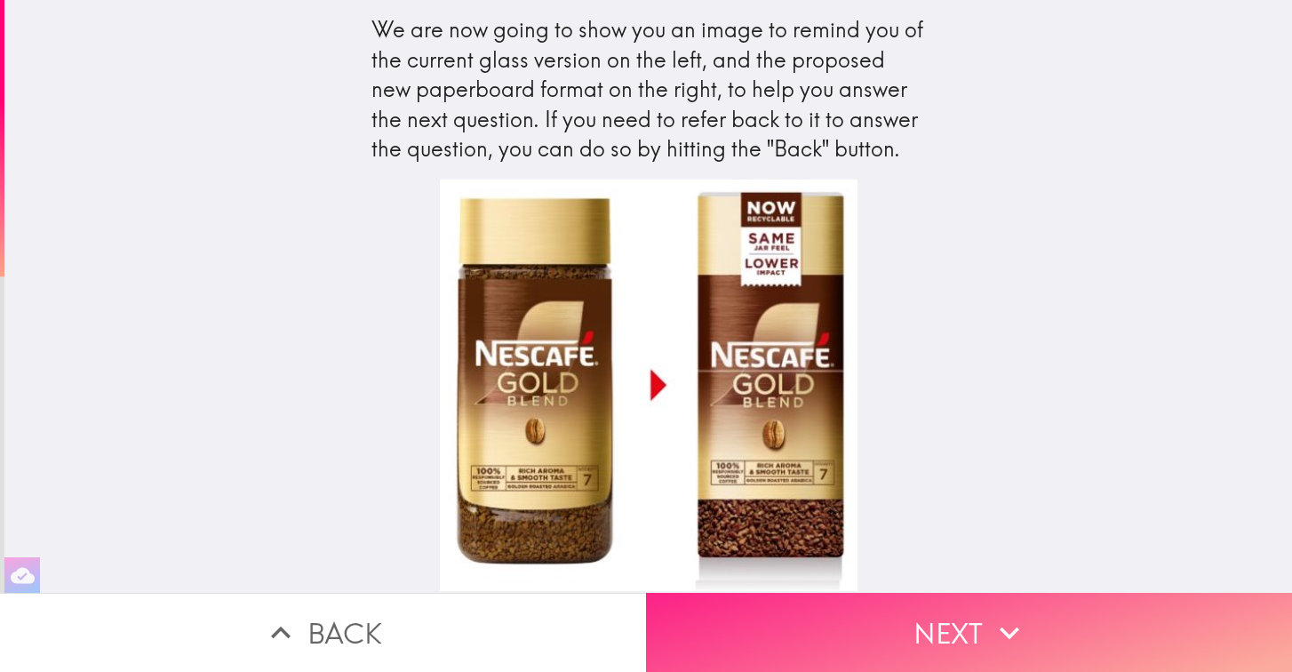
click at [1000, 625] on icon "button" at bounding box center [1009, 632] width 39 height 39
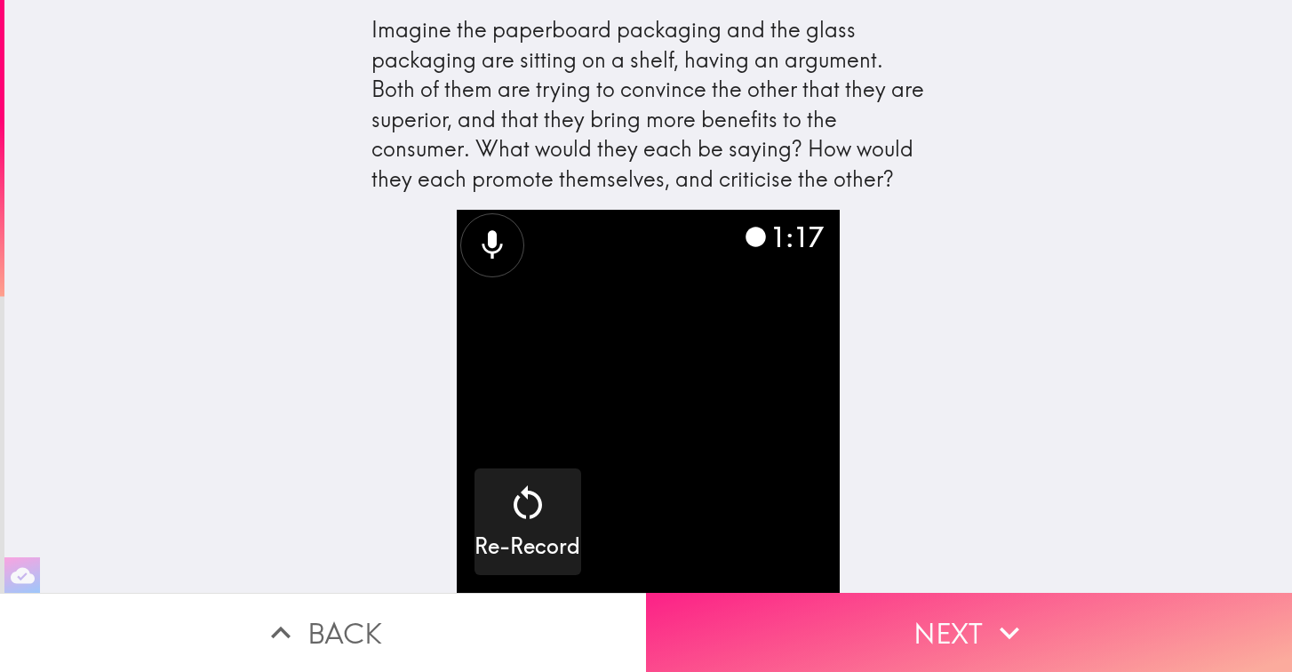
click at [1000, 636] on icon "button" at bounding box center [1009, 632] width 39 height 39
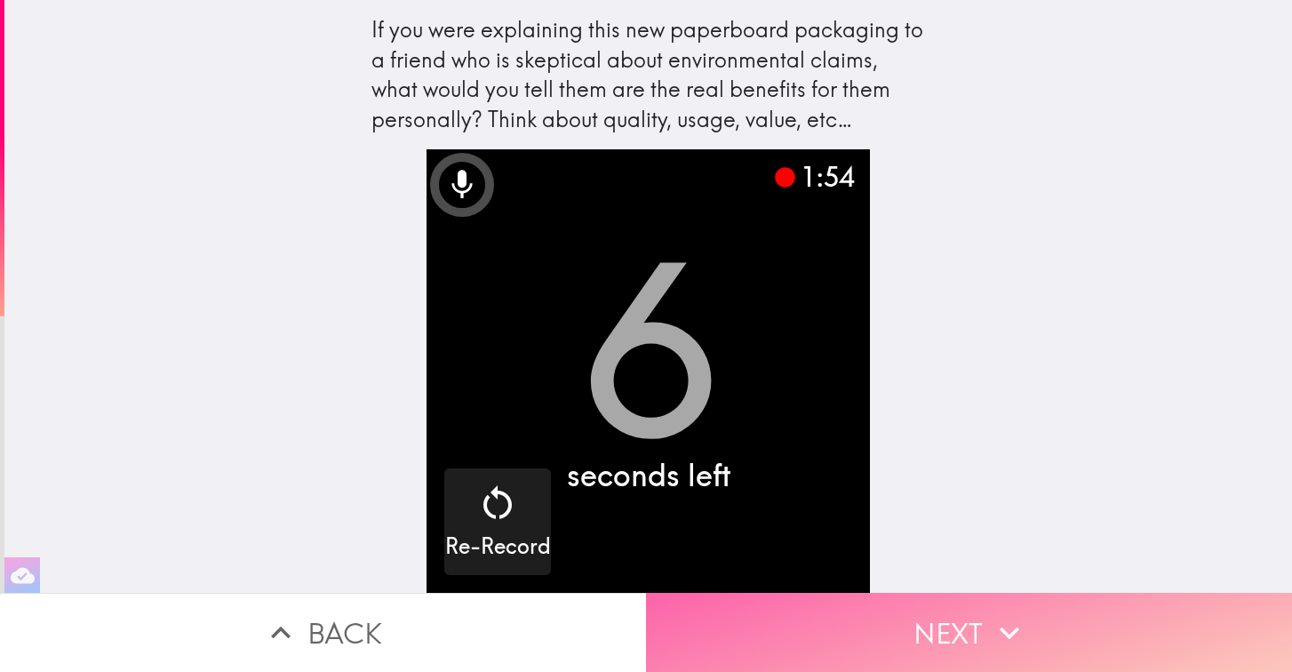
click at [1031, 628] on button "Next" at bounding box center [969, 632] width 646 height 79
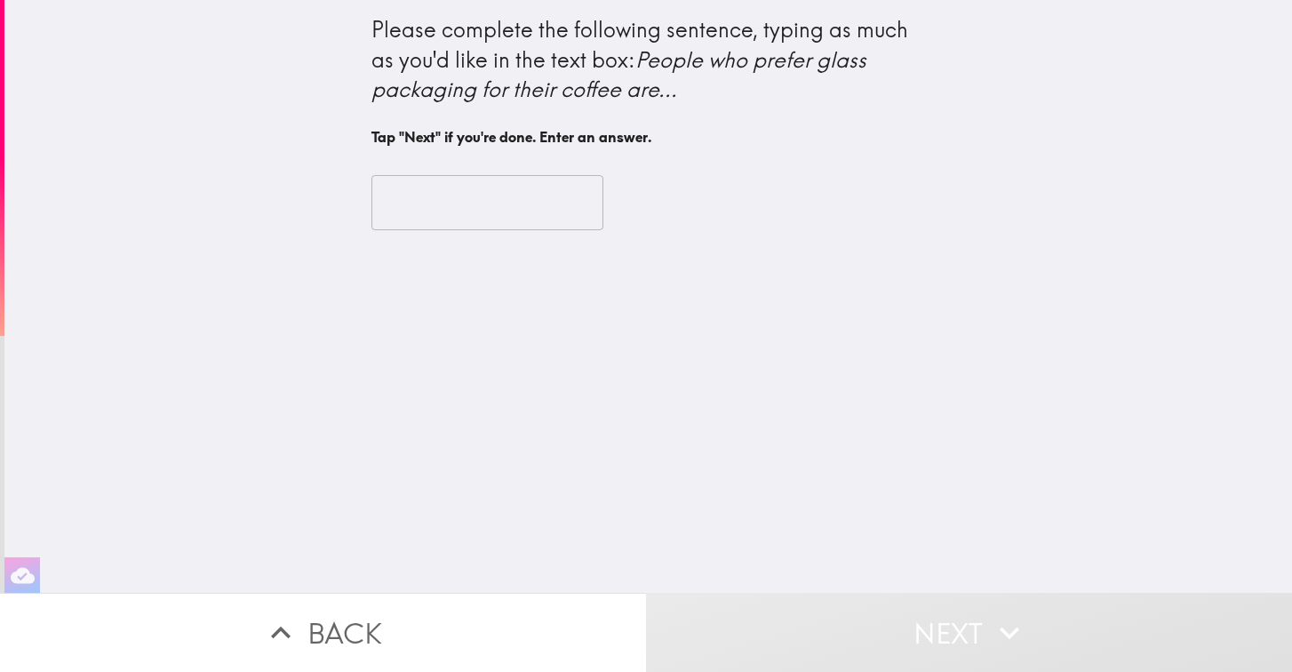
click at [446, 206] on input "text" at bounding box center [487, 202] width 232 height 55
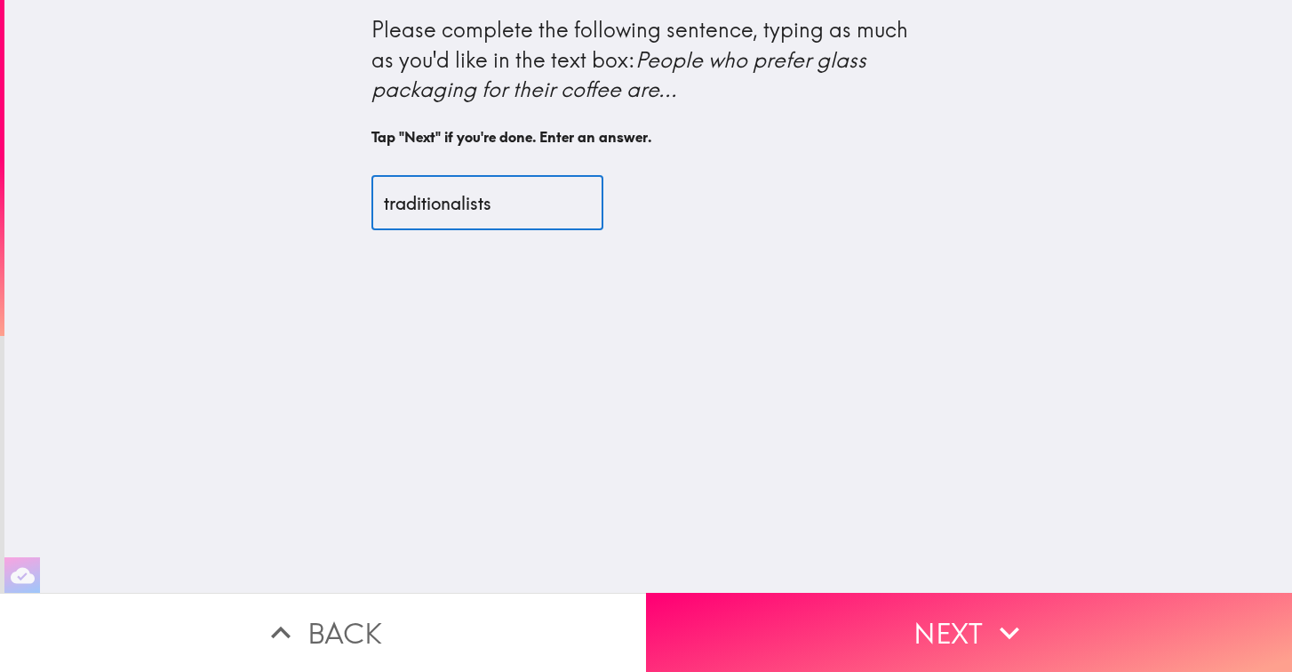
click at [544, 202] on input "traditionalists" at bounding box center [487, 202] width 232 height 55
click at [574, 201] on input "traditionalists and aren´t" at bounding box center [487, 202] width 232 height 55
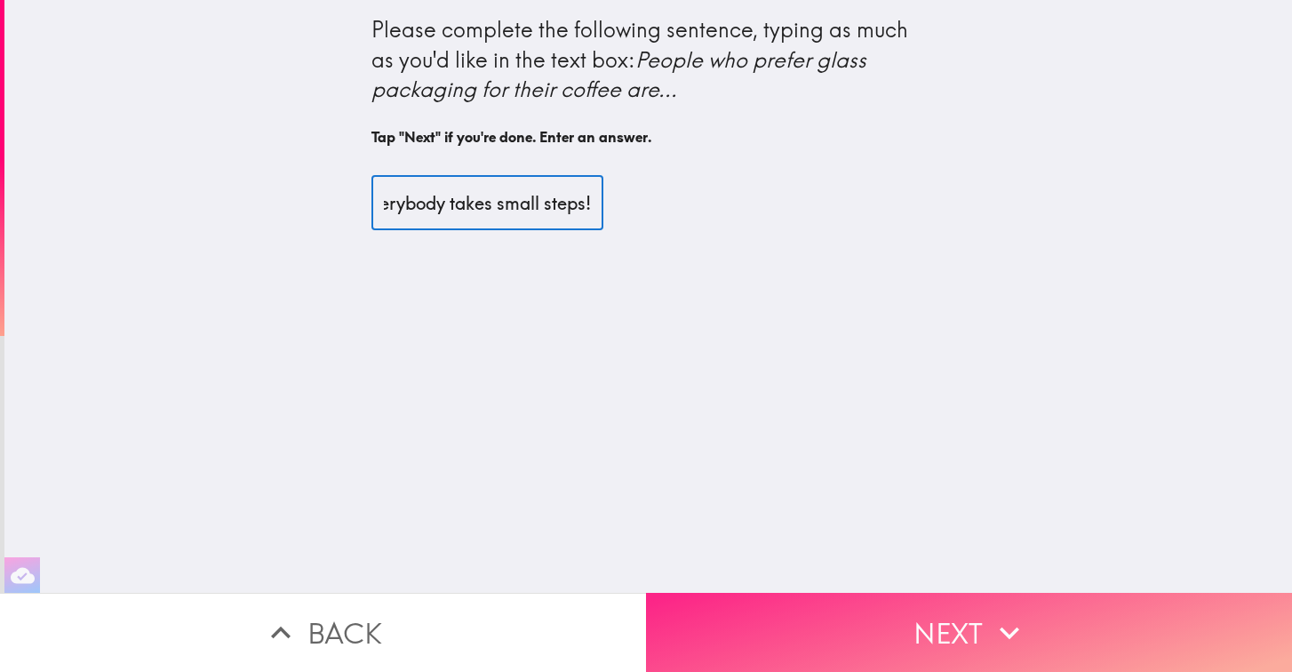
type input "traditionalists and aren´t really open for the new changes that we have to make…"
click at [887, 611] on button "Next" at bounding box center [969, 632] width 646 height 79
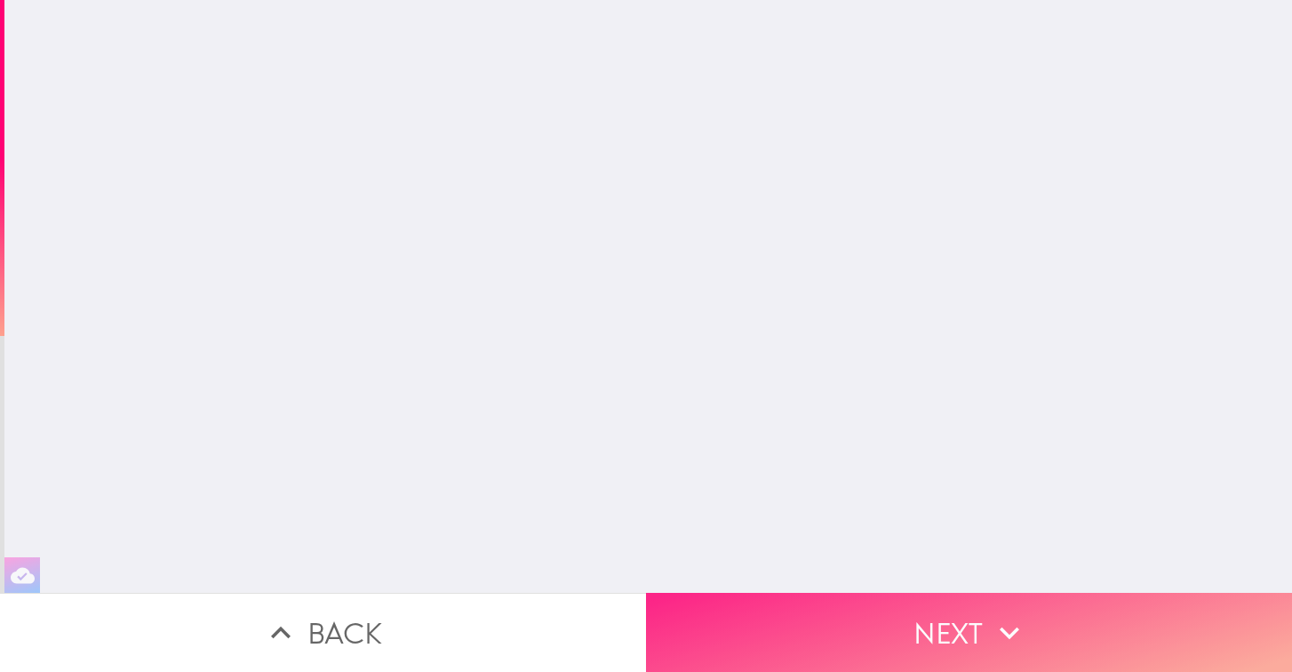
scroll to position [0, 0]
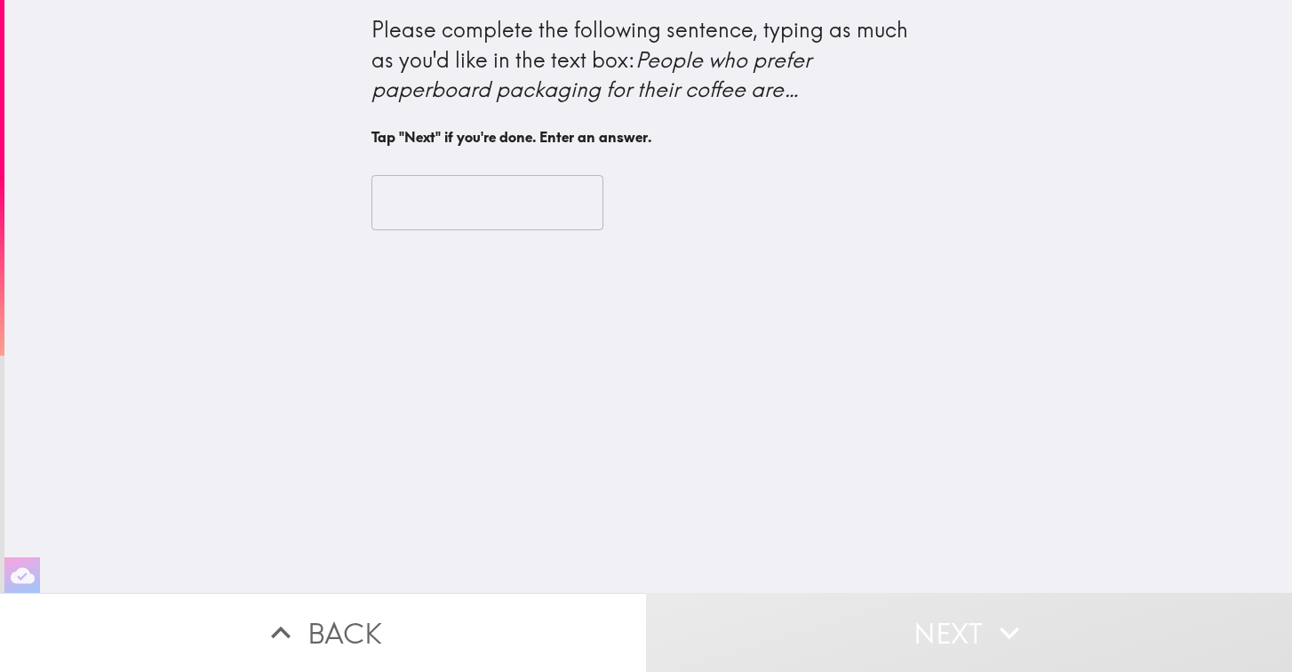
click at [478, 205] on input "text" at bounding box center [487, 202] width 232 height 55
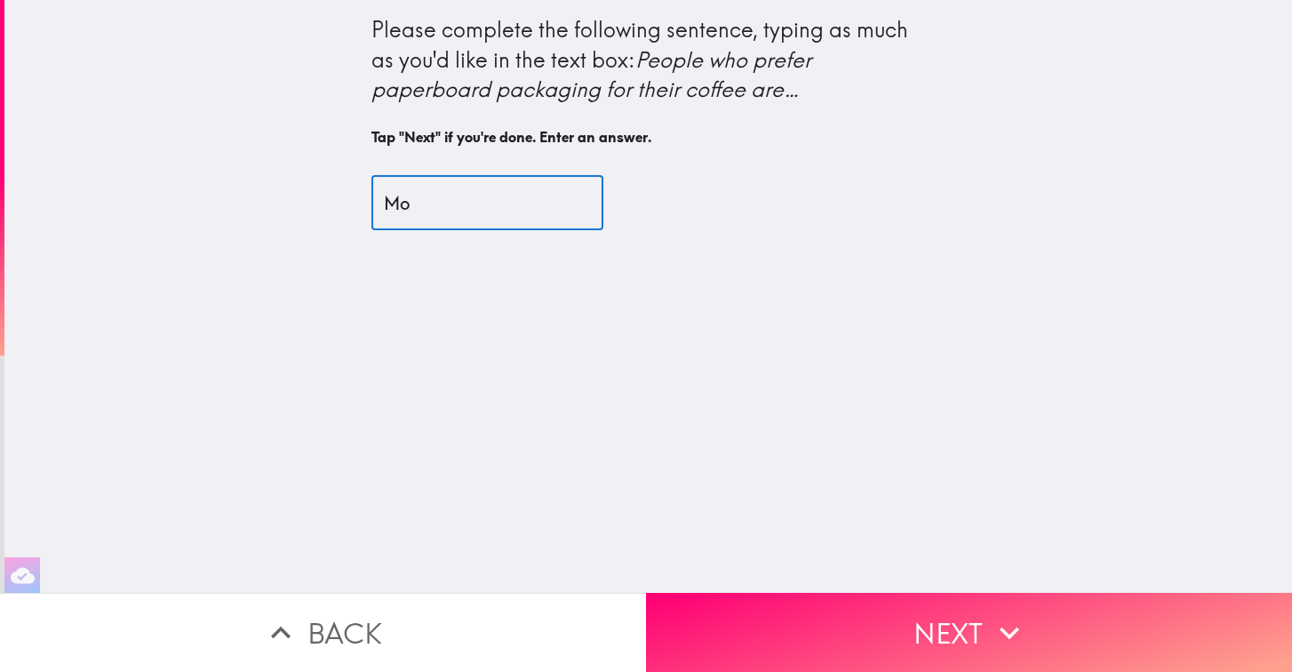
type input "M"
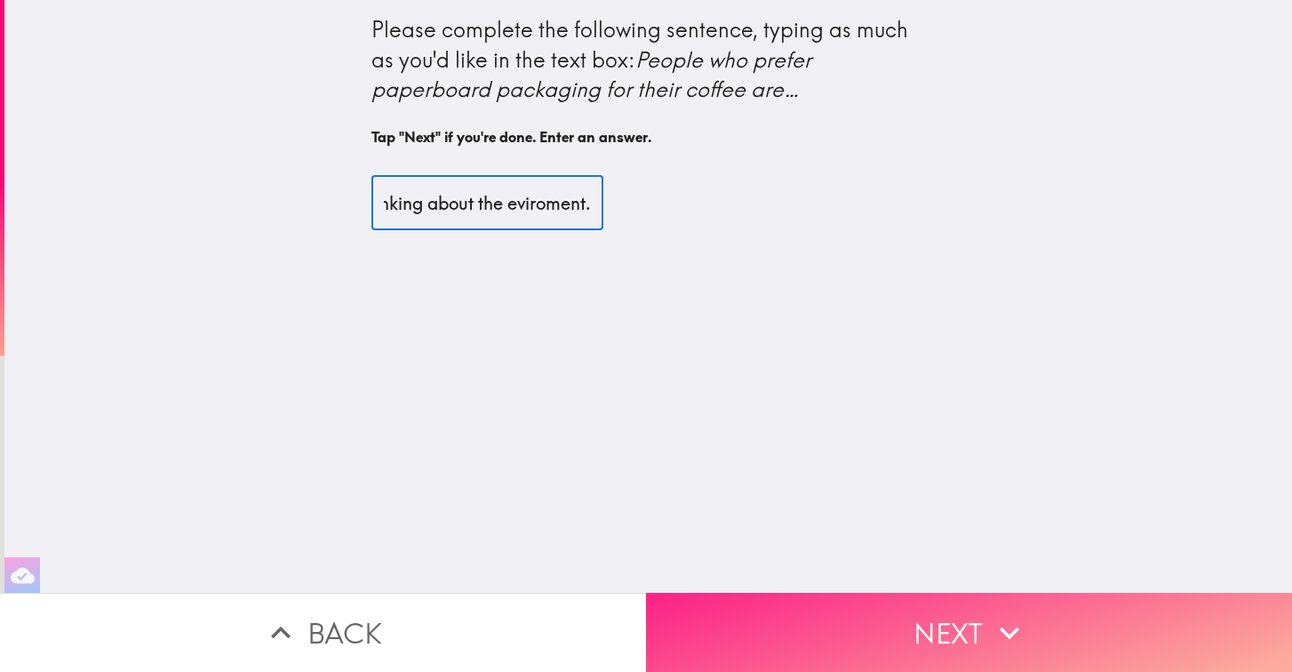
type input "..more avare and thinking about the eviroment."
click at [1011, 619] on icon "button" at bounding box center [1009, 632] width 39 height 39
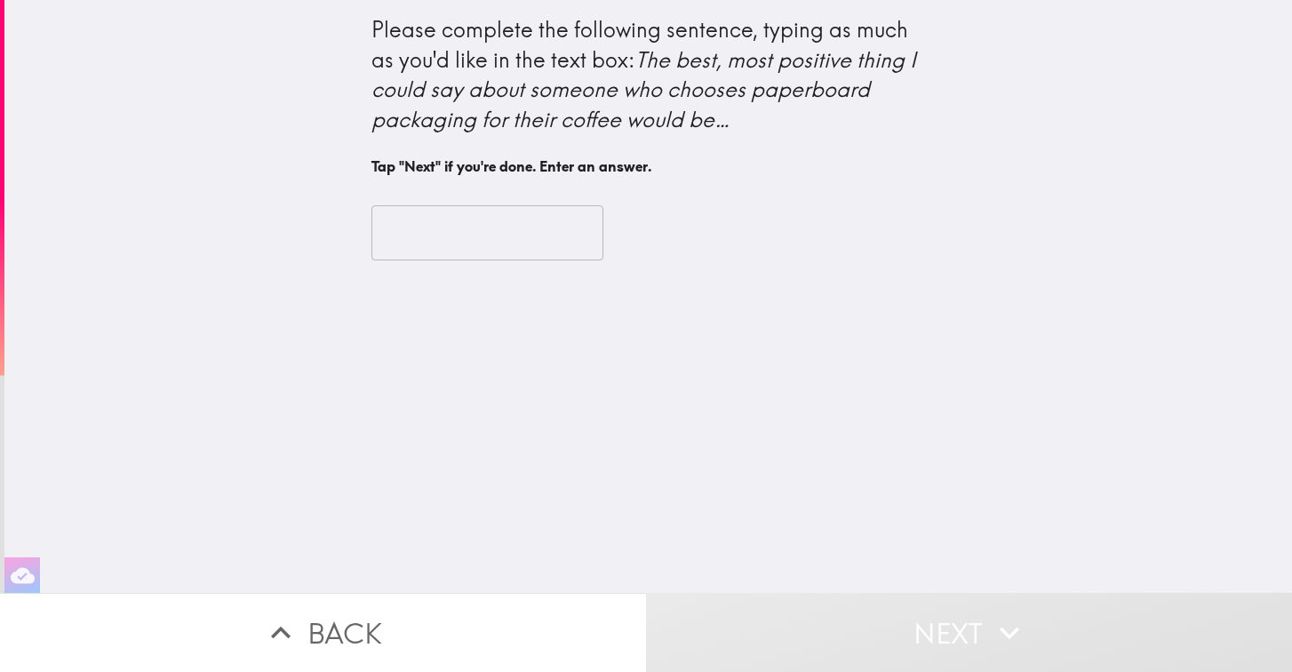
click at [437, 229] on input "text" at bounding box center [487, 232] width 232 height 55
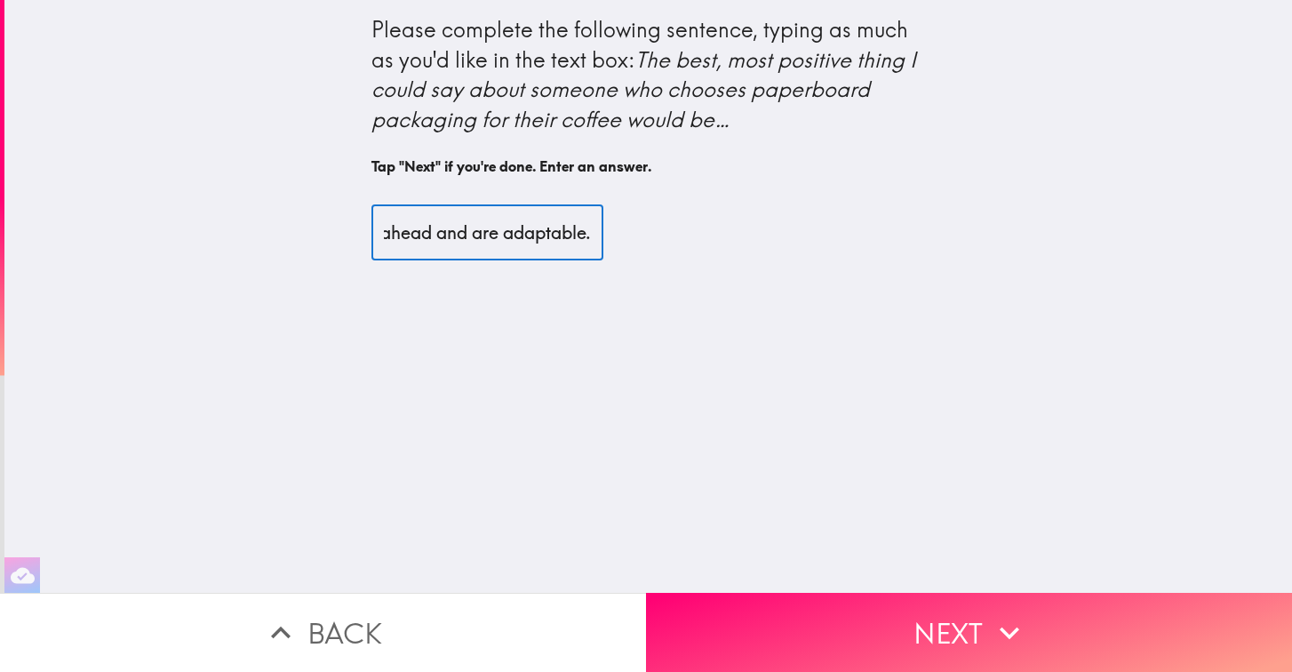
scroll to position [0, 214]
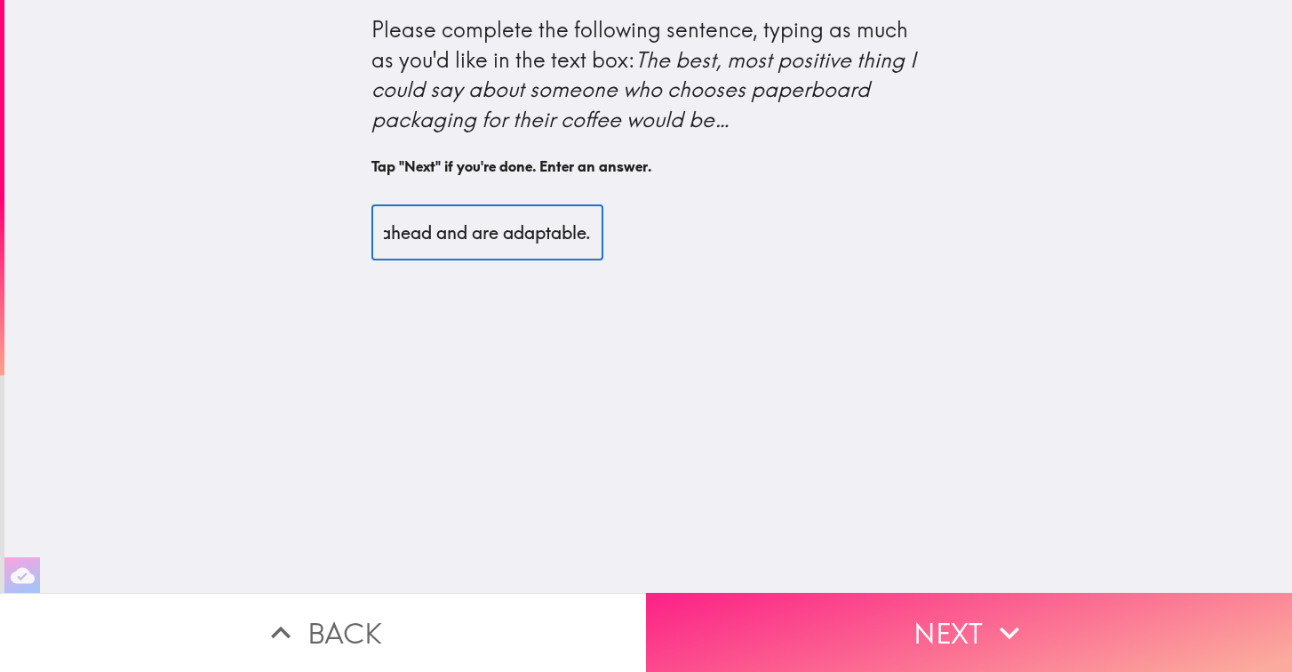
type input "..that they are thinking ahead and are adaptable."
click at [823, 656] on button "Next" at bounding box center [969, 632] width 646 height 79
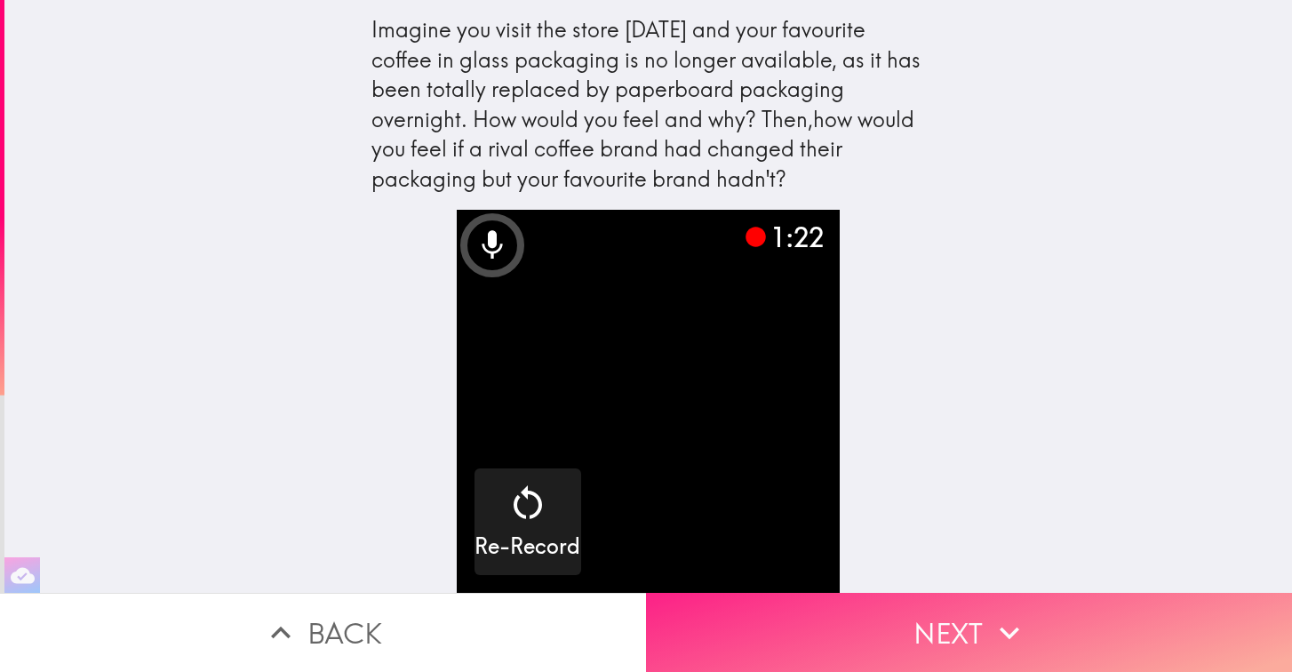
click at [1006, 640] on icon "button" at bounding box center [1009, 632] width 39 height 39
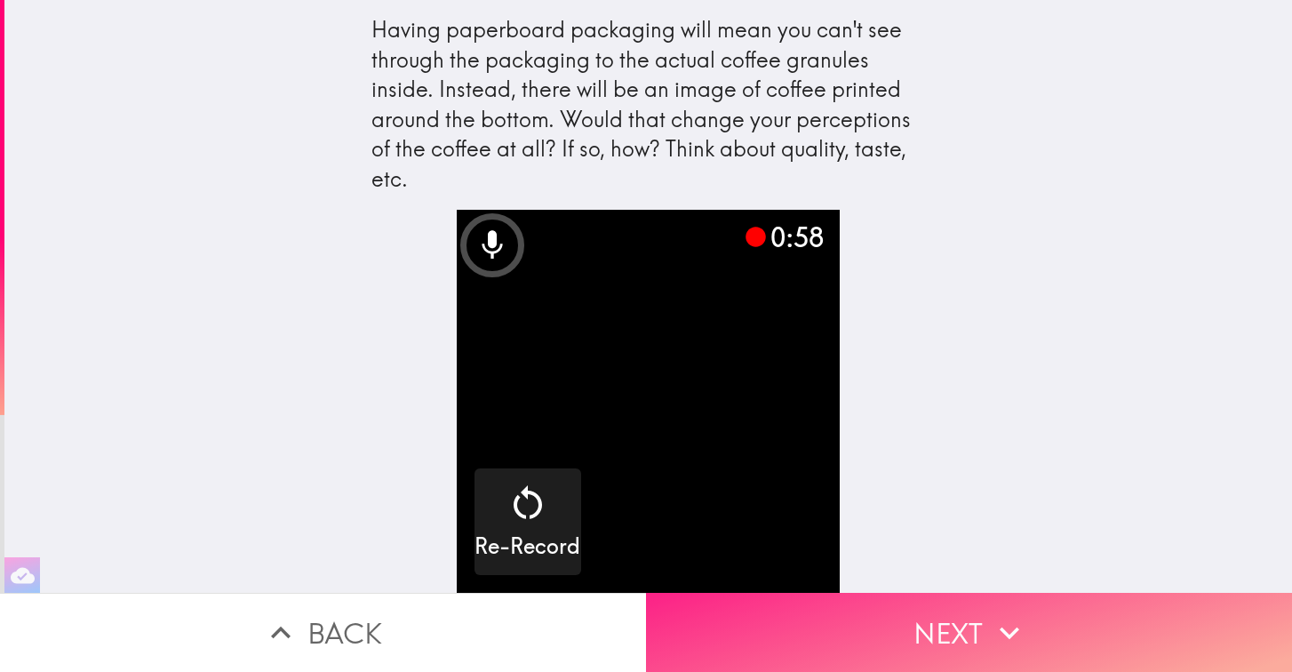
click at [982, 619] on button "Next" at bounding box center [969, 632] width 646 height 79
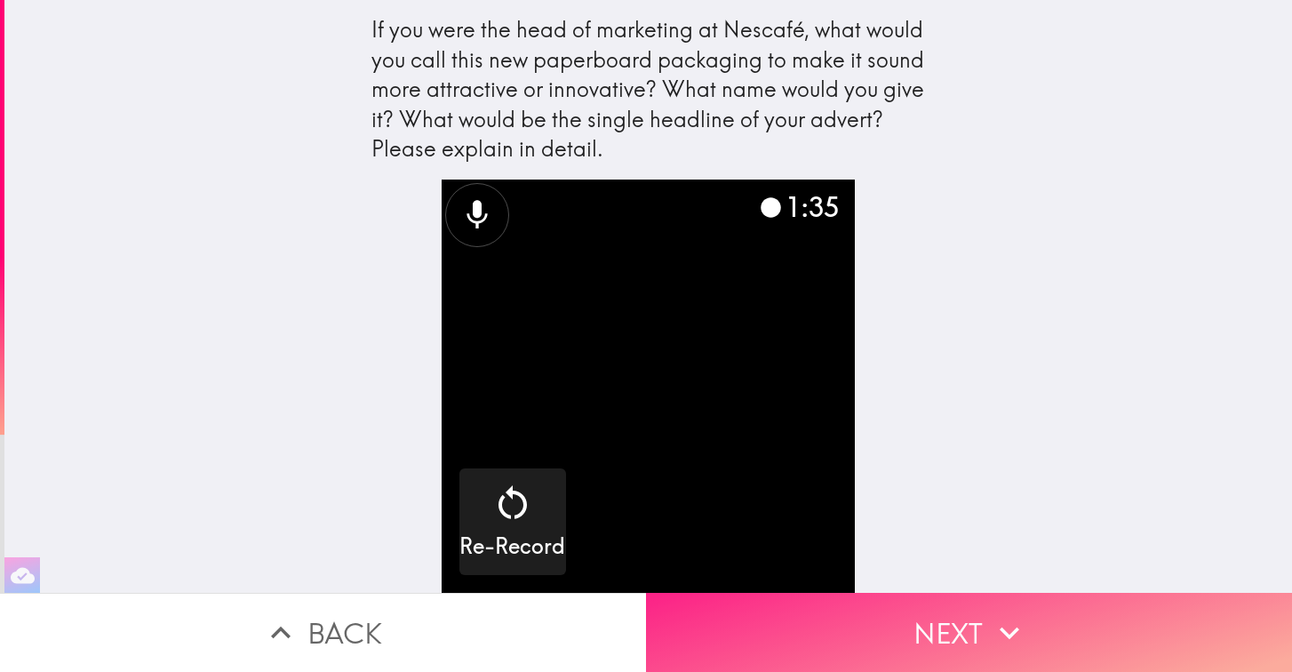
click at [1000, 633] on icon "button" at bounding box center [1009, 632] width 39 height 39
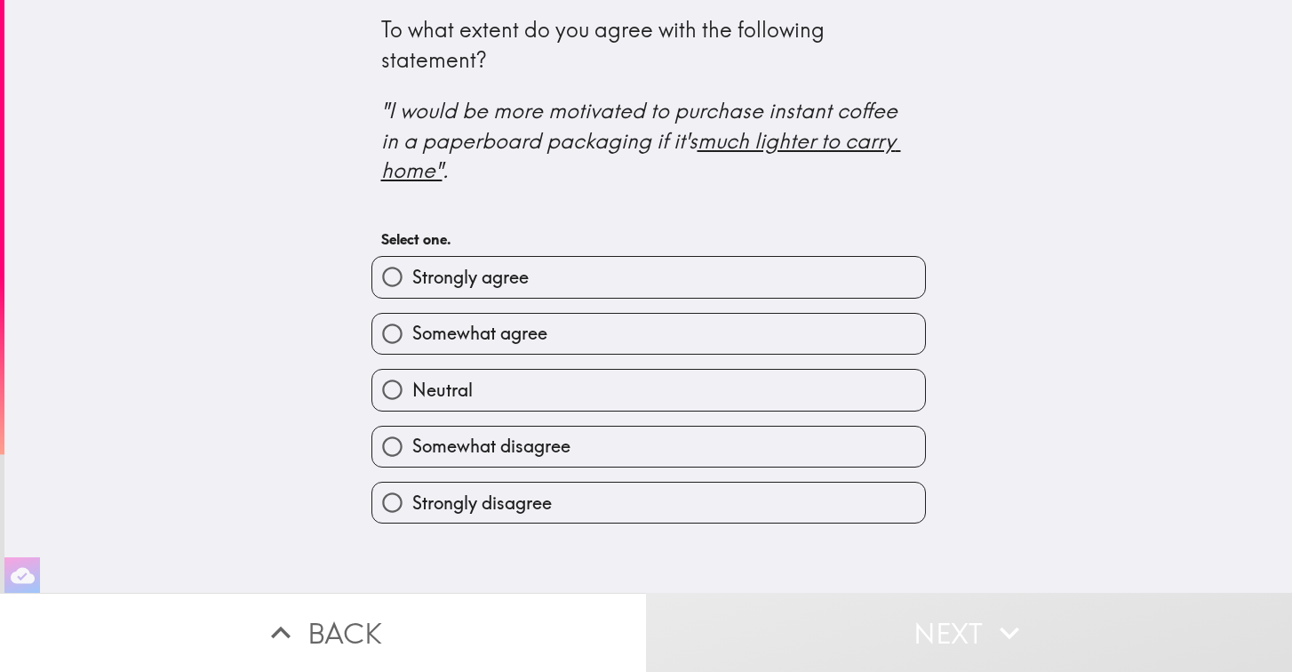
click at [394, 333] on input "Somewhat agree" at bounding box center [392, 334] width 40 height 40
radio input "true"
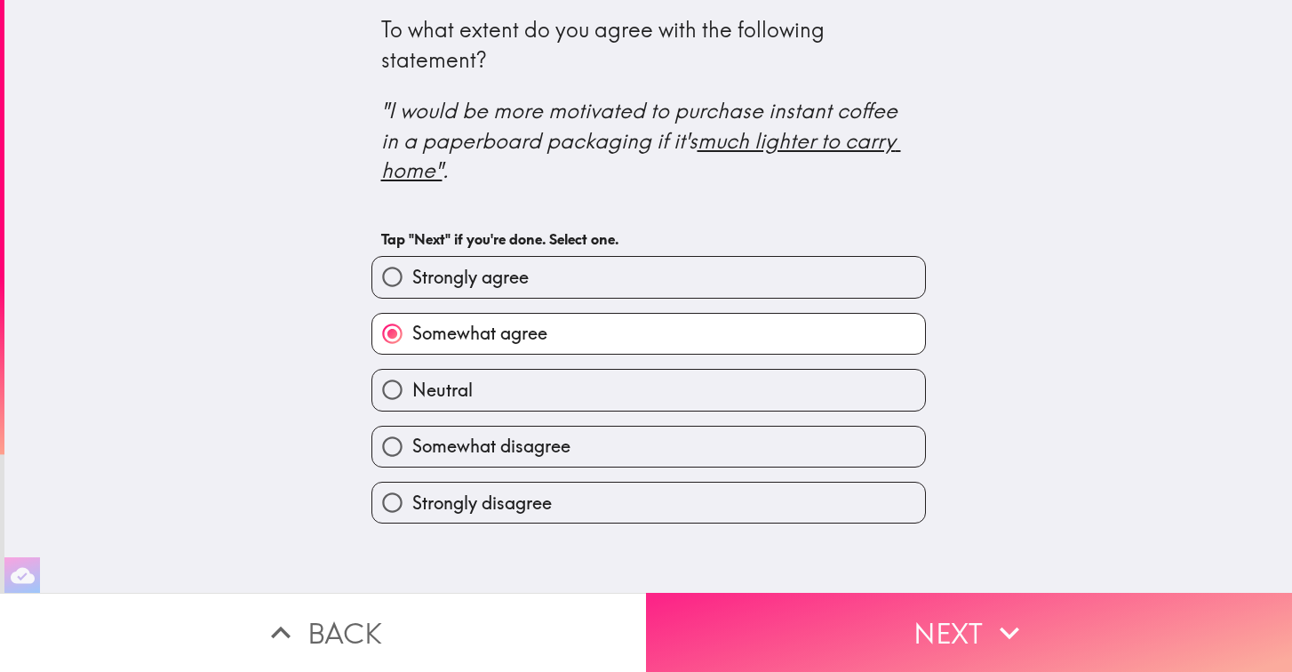
click at [835, 618] on button "Next" at bounding box center [969, 632] width 646 height 79
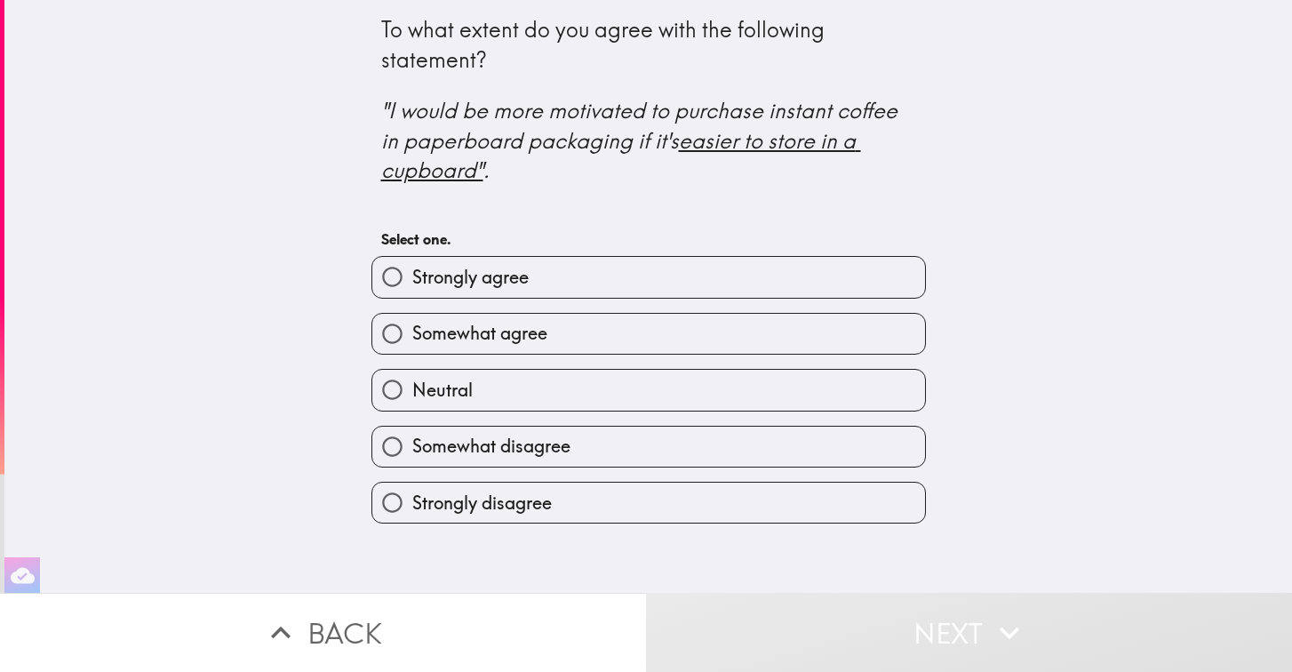
click at [388, 277] on input "Strongly agree" at bounding box center [392, 277] width 40 height 40
radio input "true"
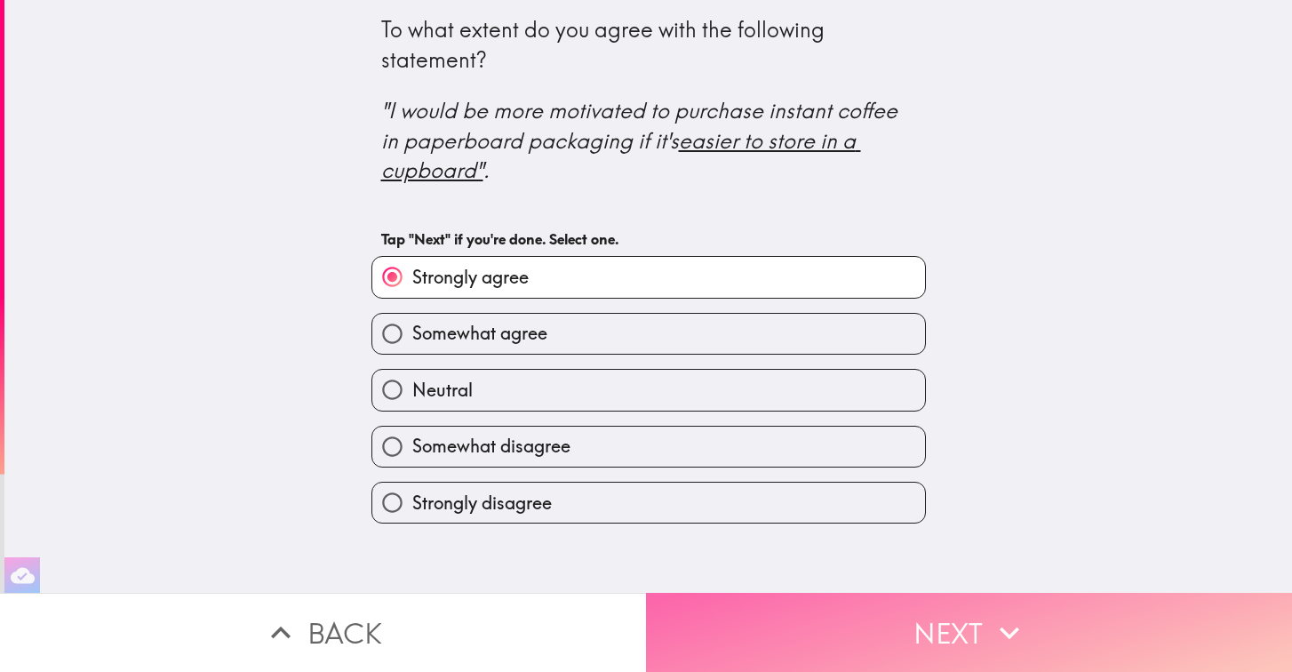
click at [843, 632] on button "Next" at bounding box center [969, 632] width 646 height 79
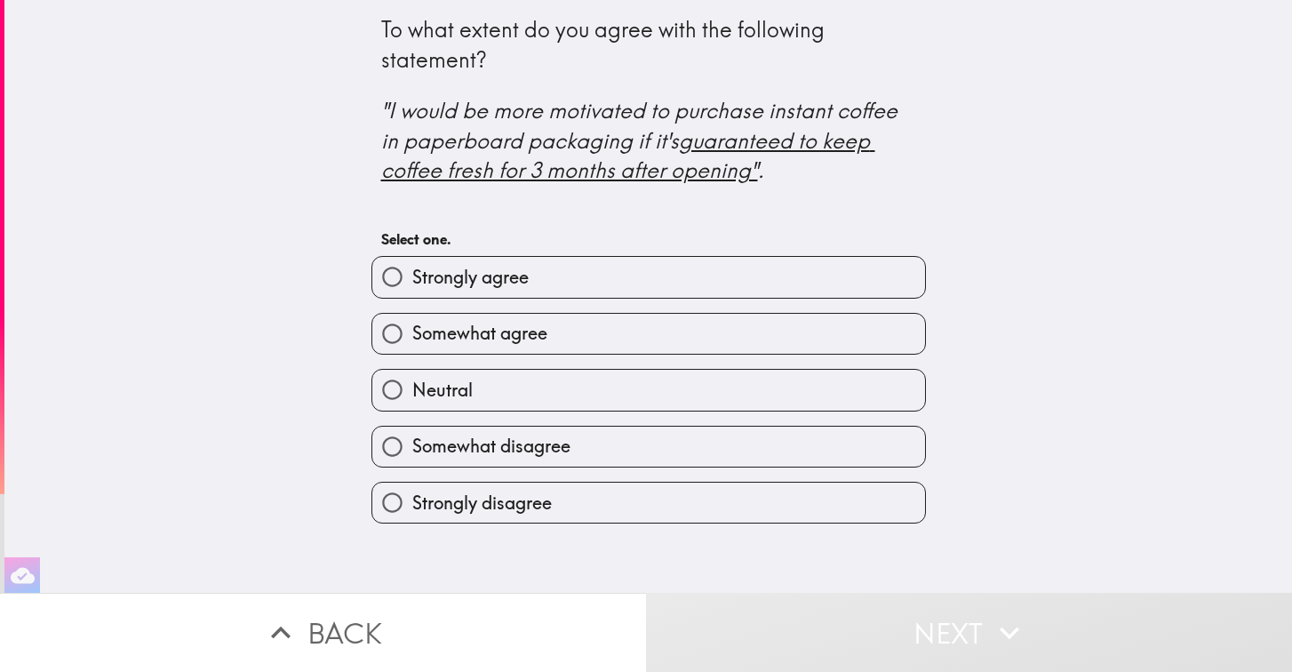
click at [390, 332] on input "Somewhat agree" at bounding box center [392, 334] width 40 height 40
radio input "true"
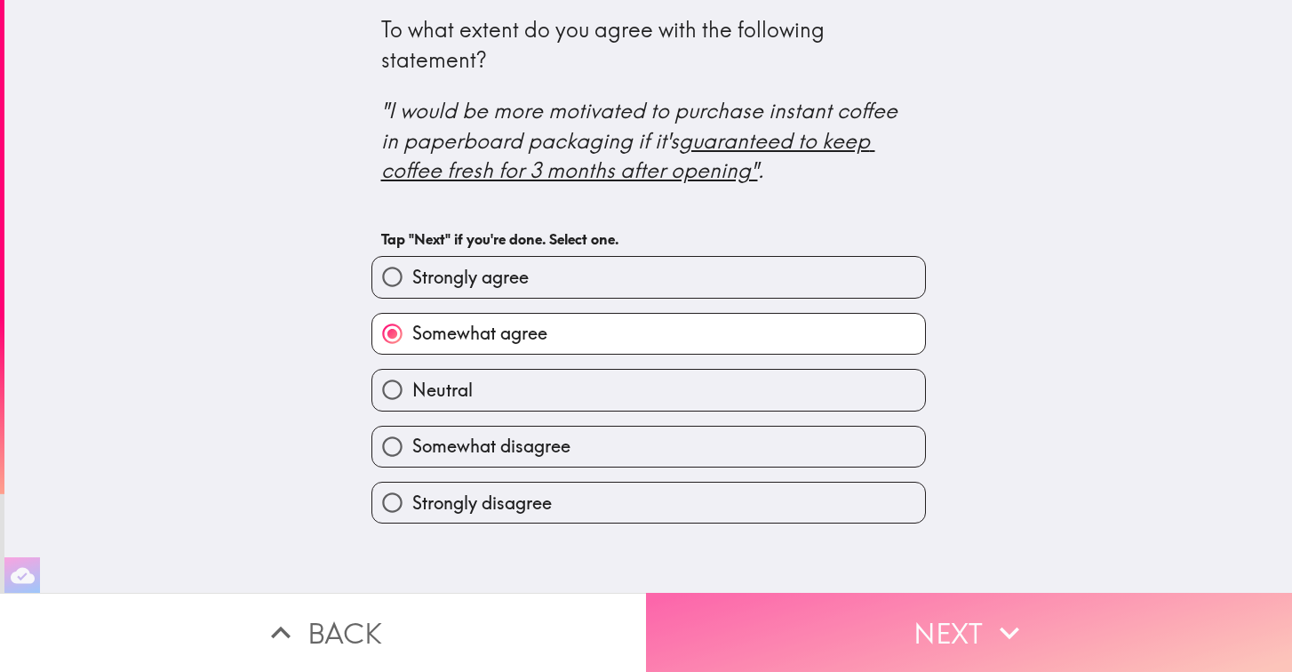
click at [827, 616] on button "Next" at bounding box center [969, 632] width 646 height 79
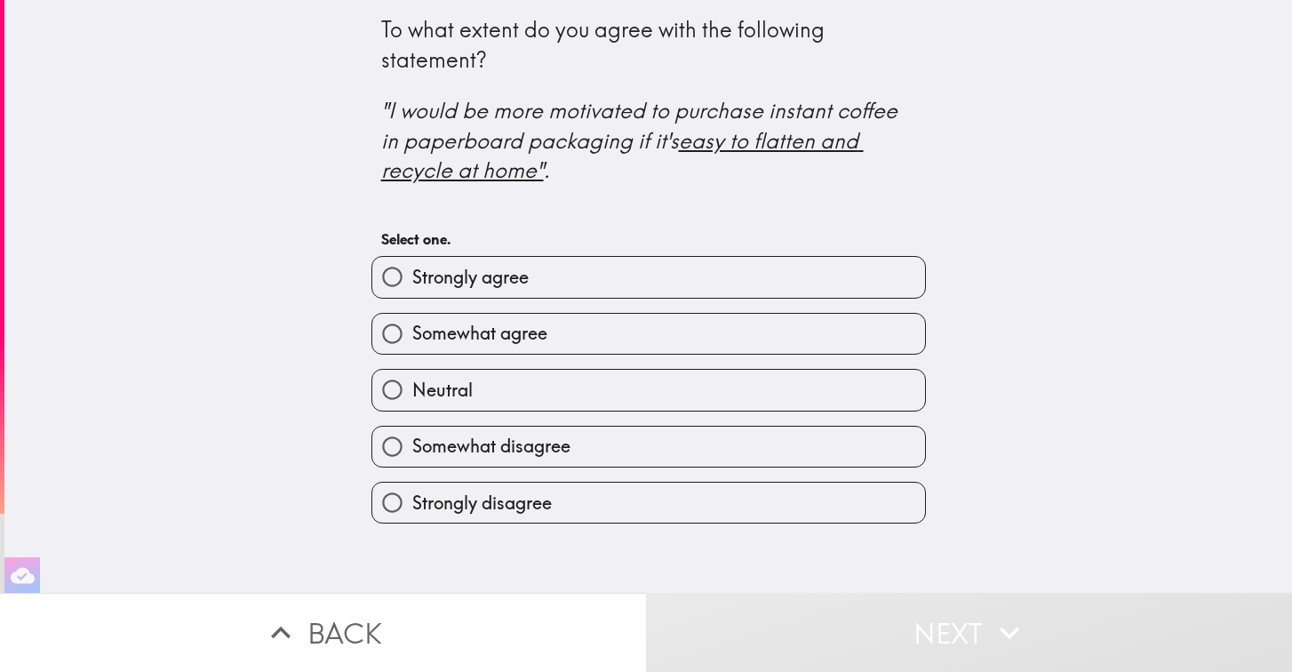
click at [392, 281] on input "Strongly agree" at bounding box center [392, 277] width 40 height 40
radio input "true"
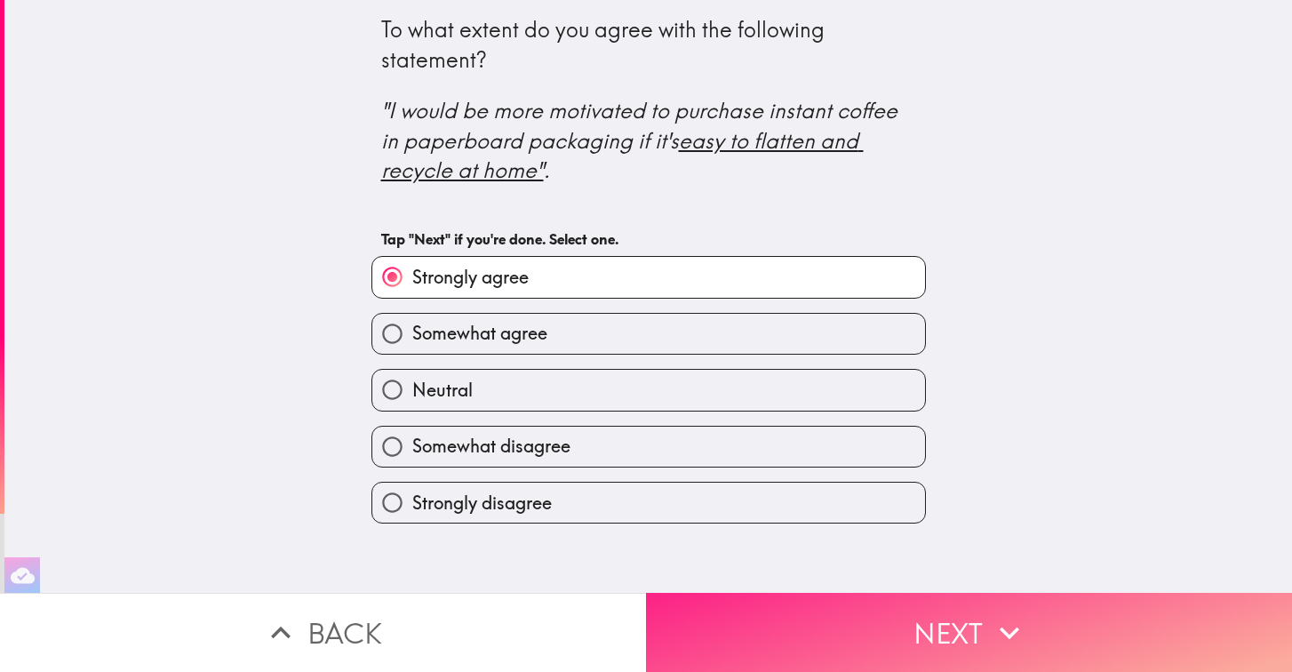
click at [833, 629] on button "Next" at bounding box center [969, 632] width 646 height 79
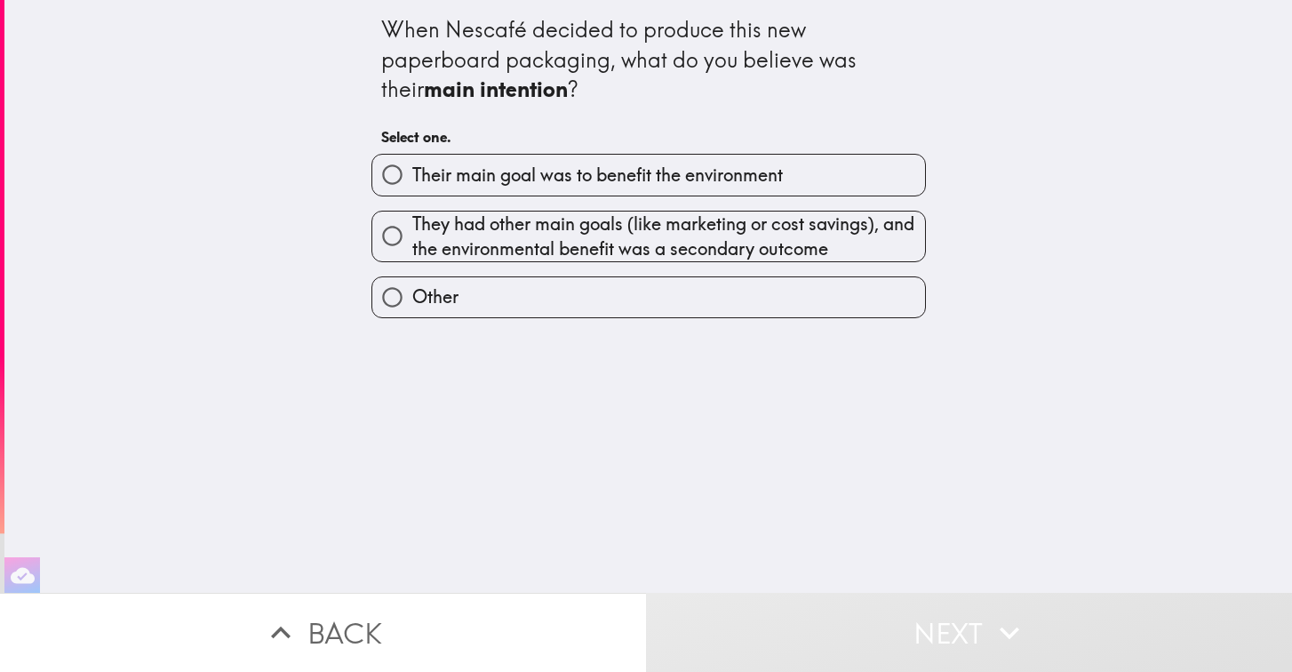
click at [401, 237] on input "They had other main goals (like marketing or cost savings), and the environment…" at bounding box center [392, 236] width 40 height 40
radio input "true"
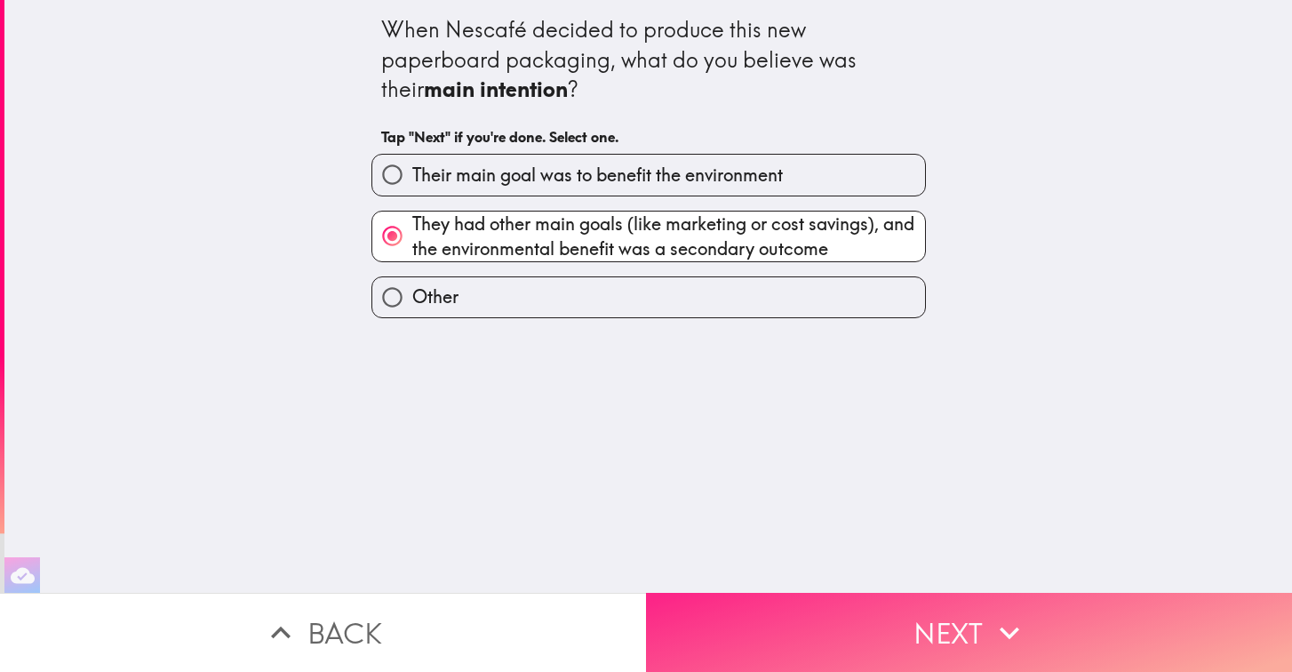
click at [835, 611] on button "Next" at bounding box center [969, 632] width 646 height 79
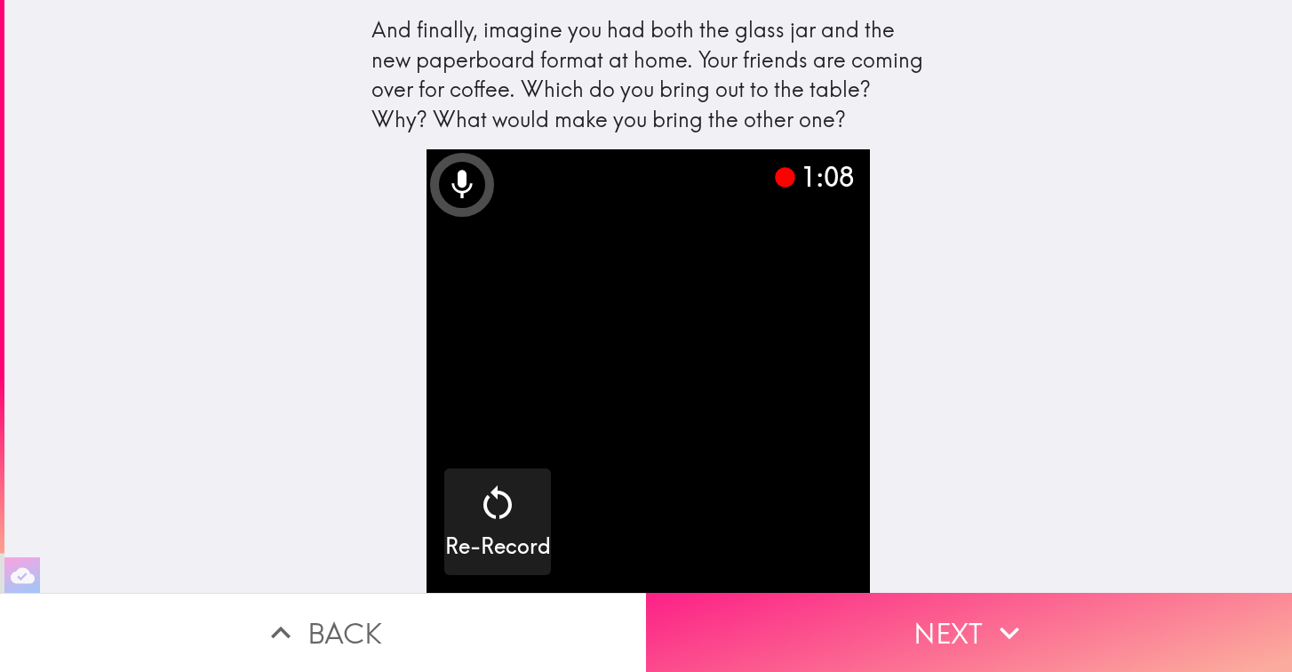
click at [1026, 624] on icon "button" at bounding box center [1009, 632] width 39 height 39
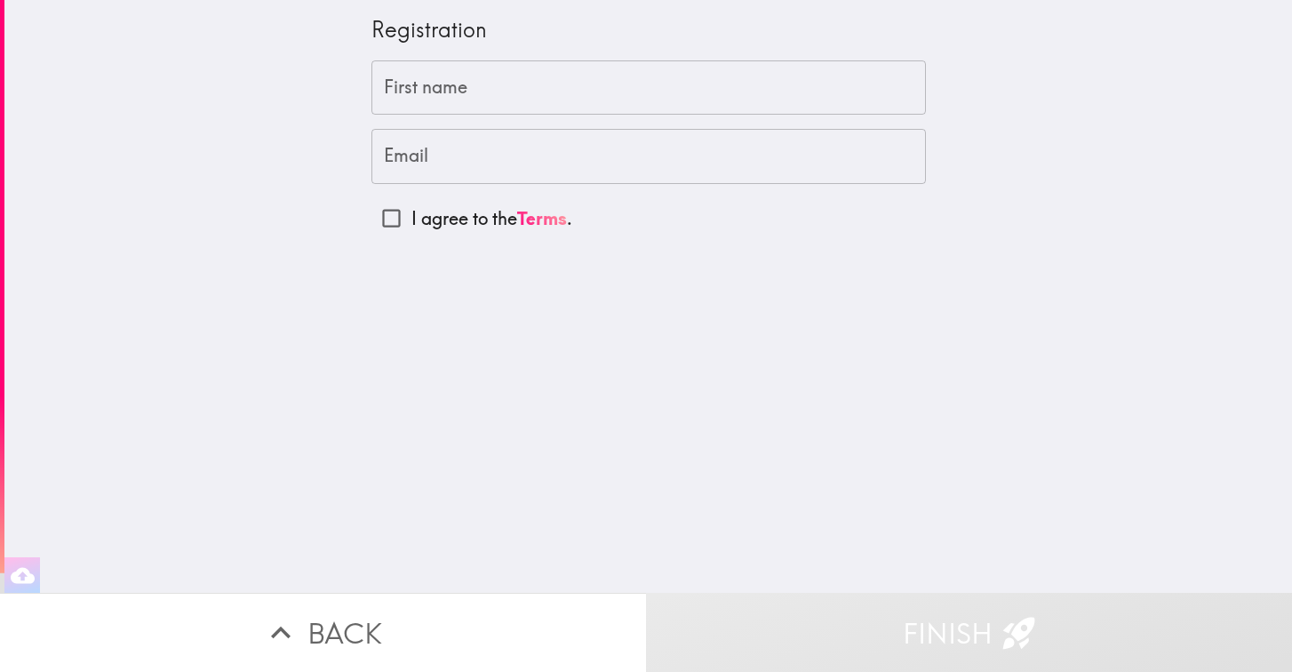
click at [547, 94] on input "First name" at bounding box center [648, 87] width 554 height 55
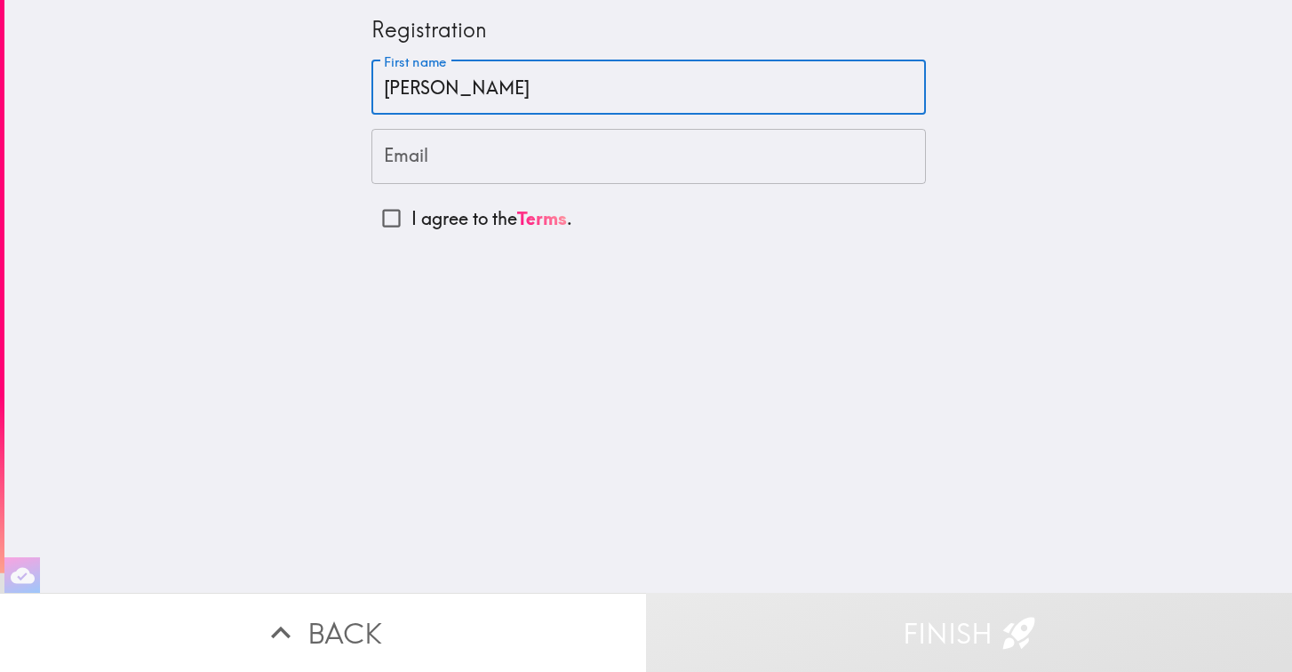
type input "[PERSON_NAME]"
click at [506, 159] on input "Email" at bounding box center [648, 156] width 554 height 55
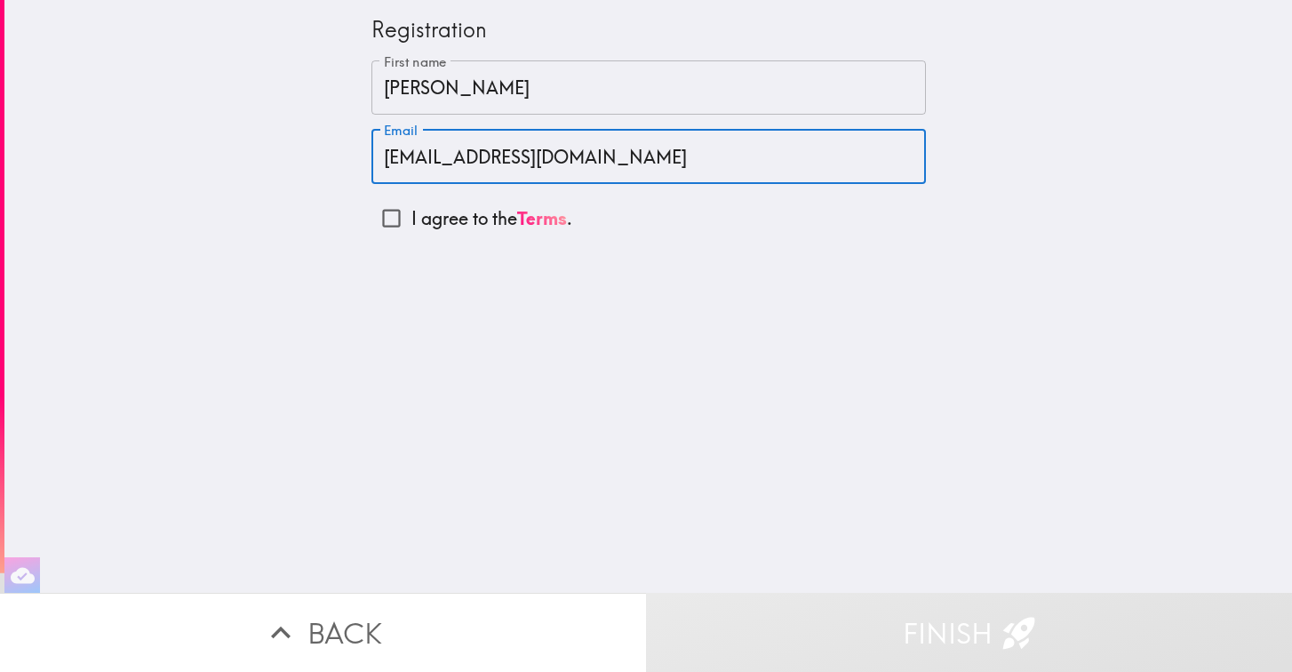
type input "[EMAIL_ADDRESS][DOMAIN_NAME]"
click at [389, 217] on input "I agree to the Terms ." at bounding box center [391, 218] width 40 height 40
checkbox input "true"
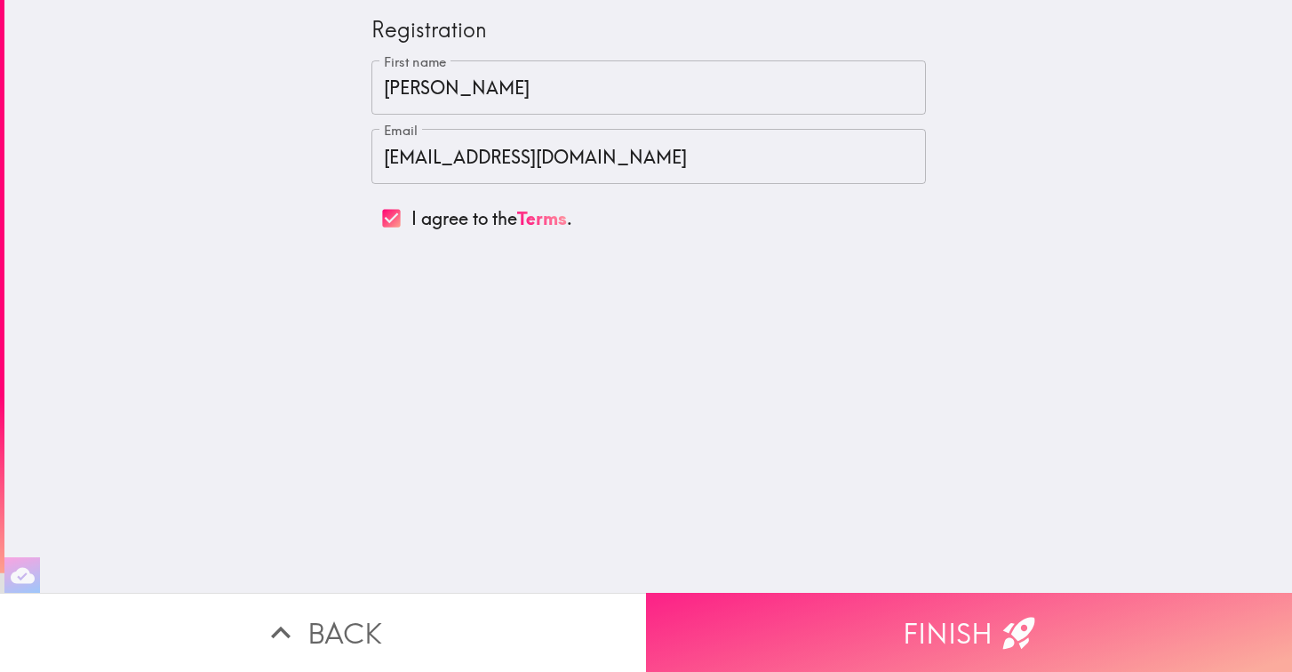
click at [978, 642] on button "Finish" at bounding box center [969, 632] width 646 height 79
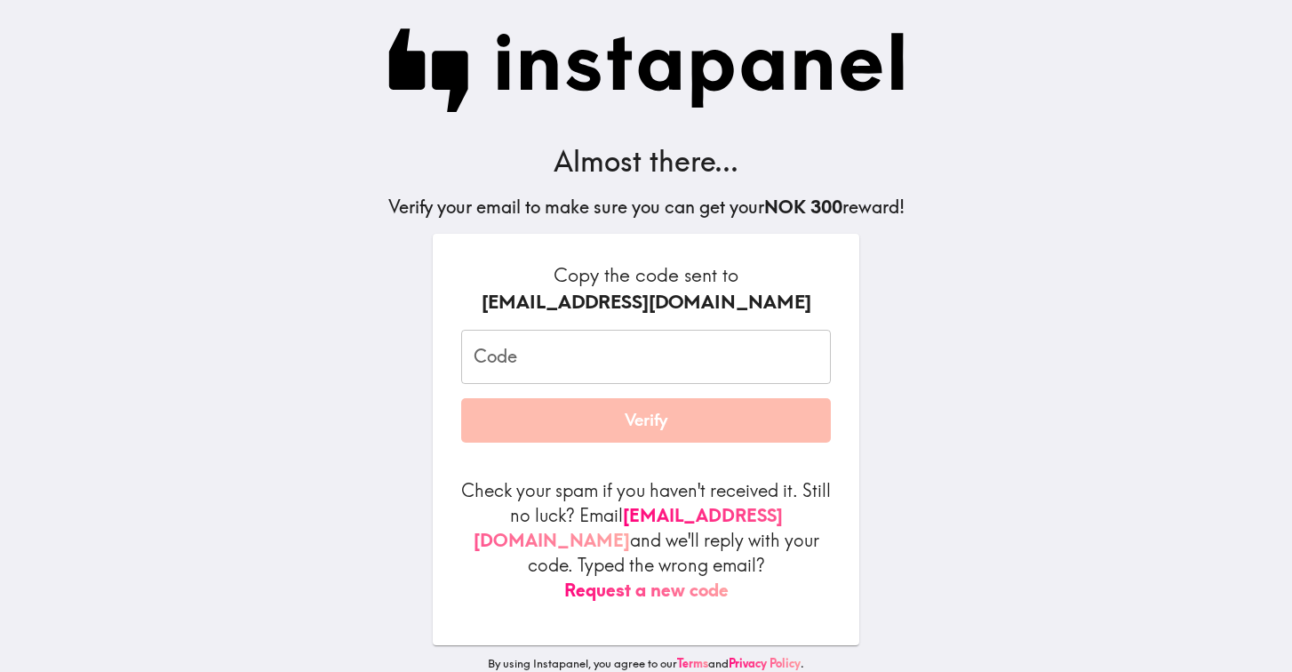
click at [682, 351] on input "Code" at bounding box center [646, 357] width 370 height 55
paste input "QeM_GkQ_i4r"
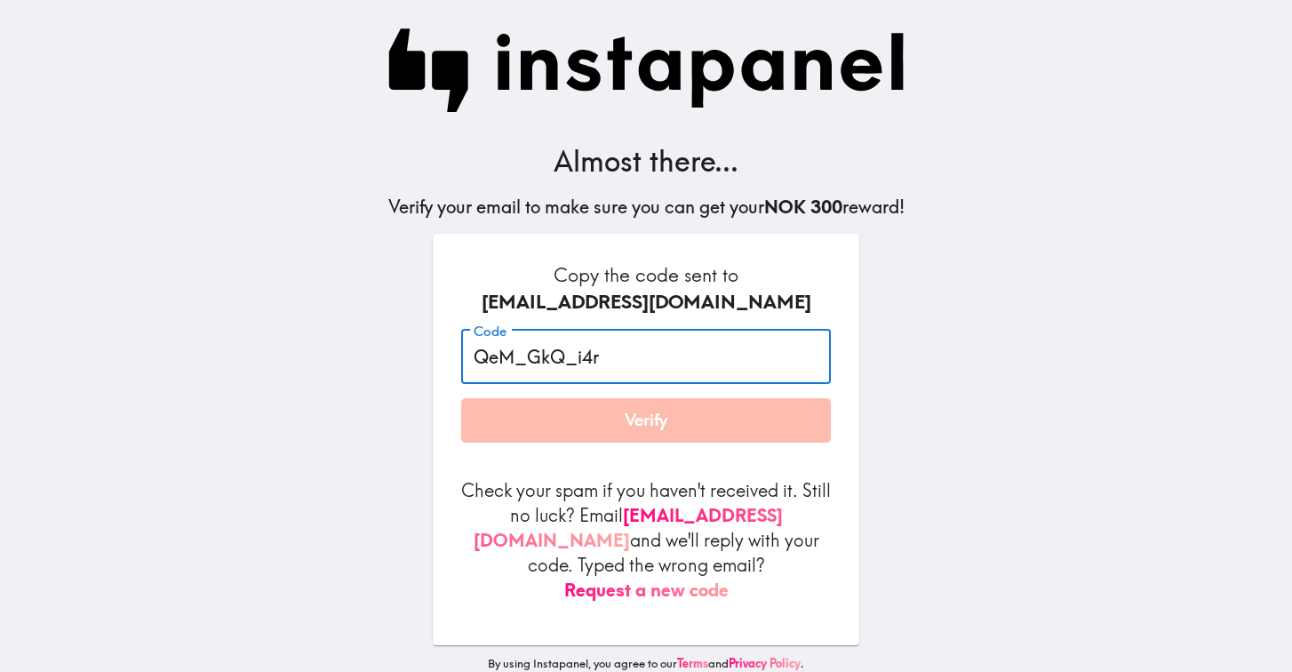
type input "QeM_GkQ_i4r"
click at [712, 418] on button "Verify" at bounding box center [646, 420] width 370 height 44
